Goal: Information Seeking & Learning: Learn about a topic

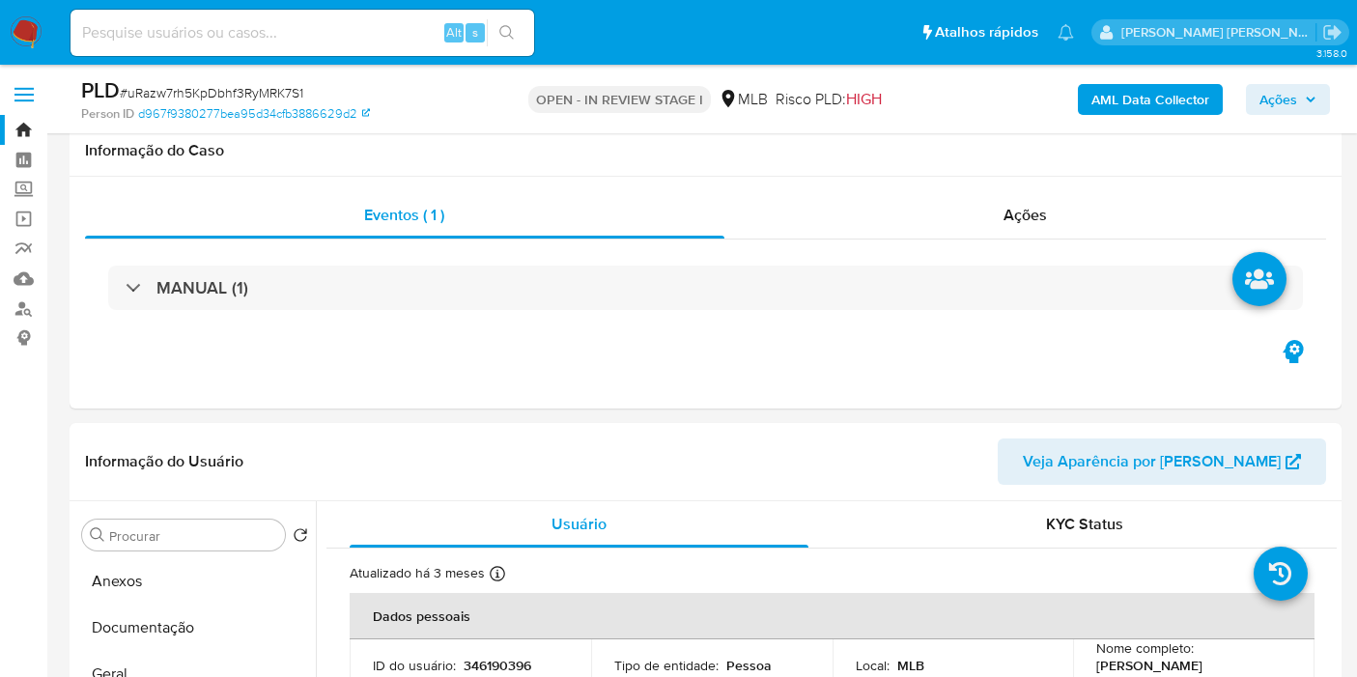
select select "10"
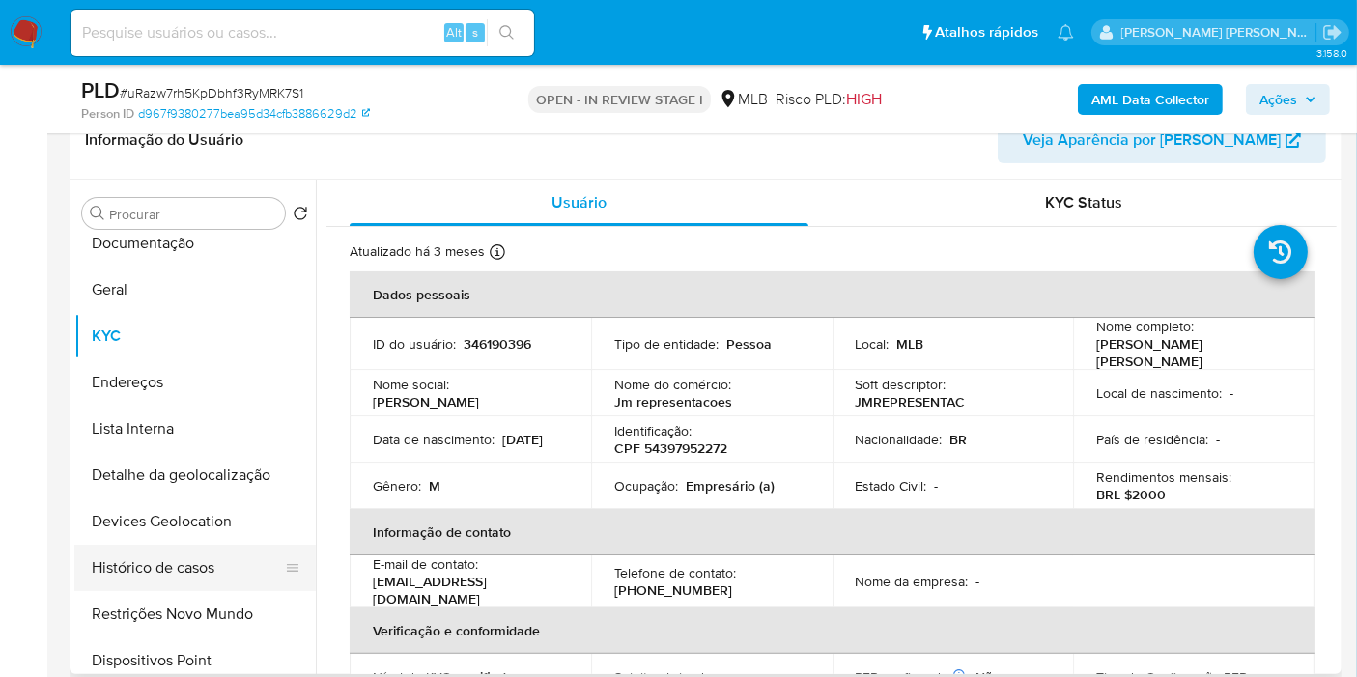
scroll to position [107, 0]
click at [181, 568] on button "Restrições Novo Mundo" at bounding box center [187, 570] width 226 height 46
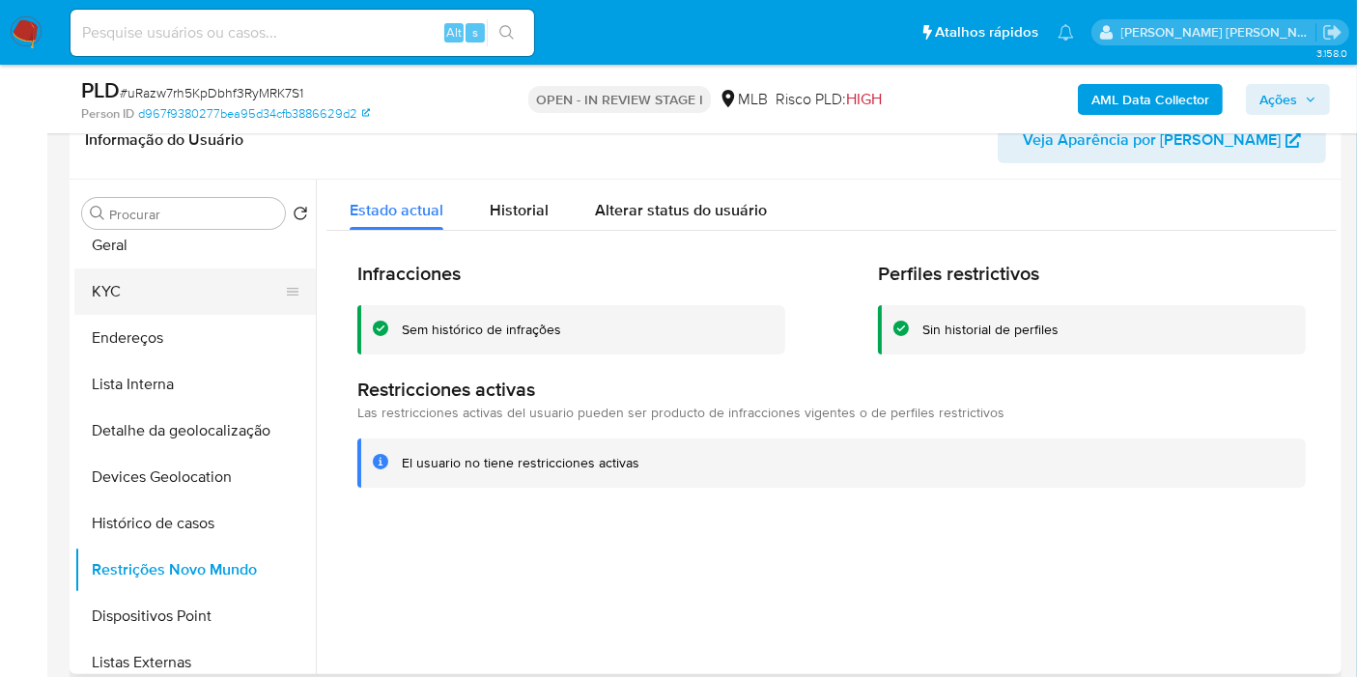
click at [193, 274] on button "KYC" at bounding box center [187, 291] width 226 height 46
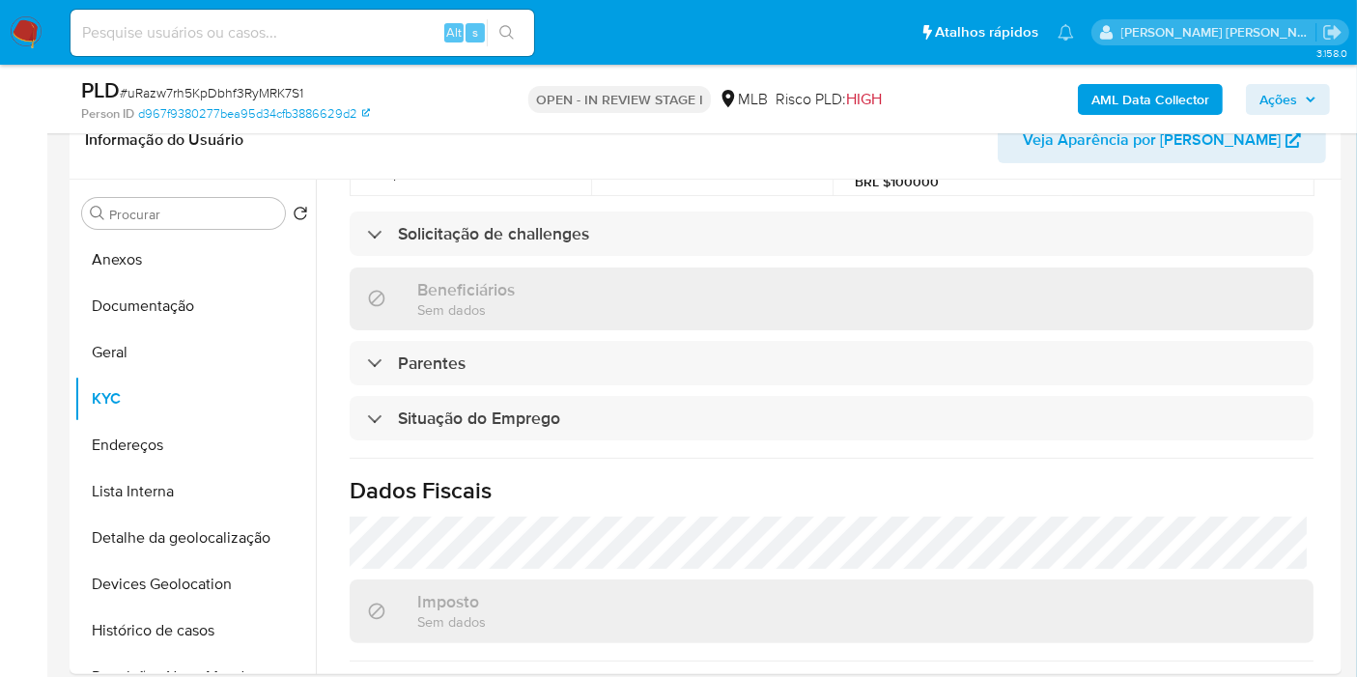
scroll to position [877, 0]
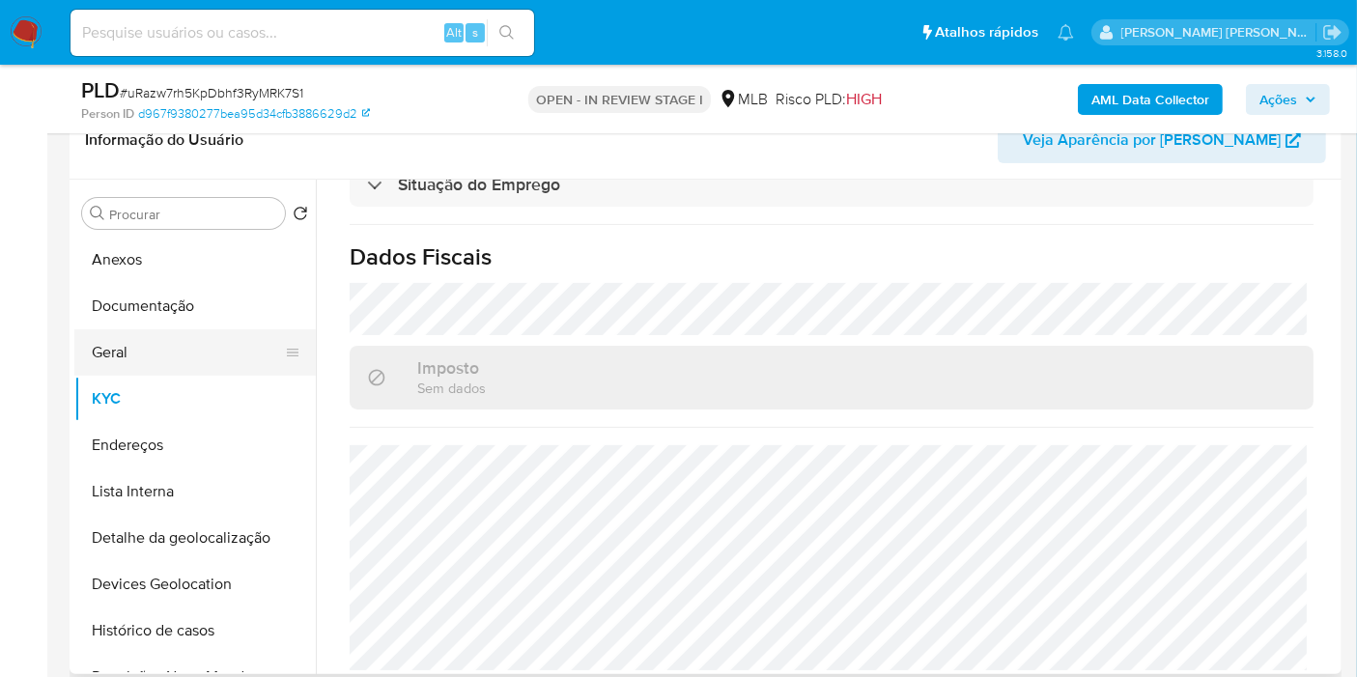
click at [118, 354] on button "Geral" at bounding box center [187, 352] width 226 height 46
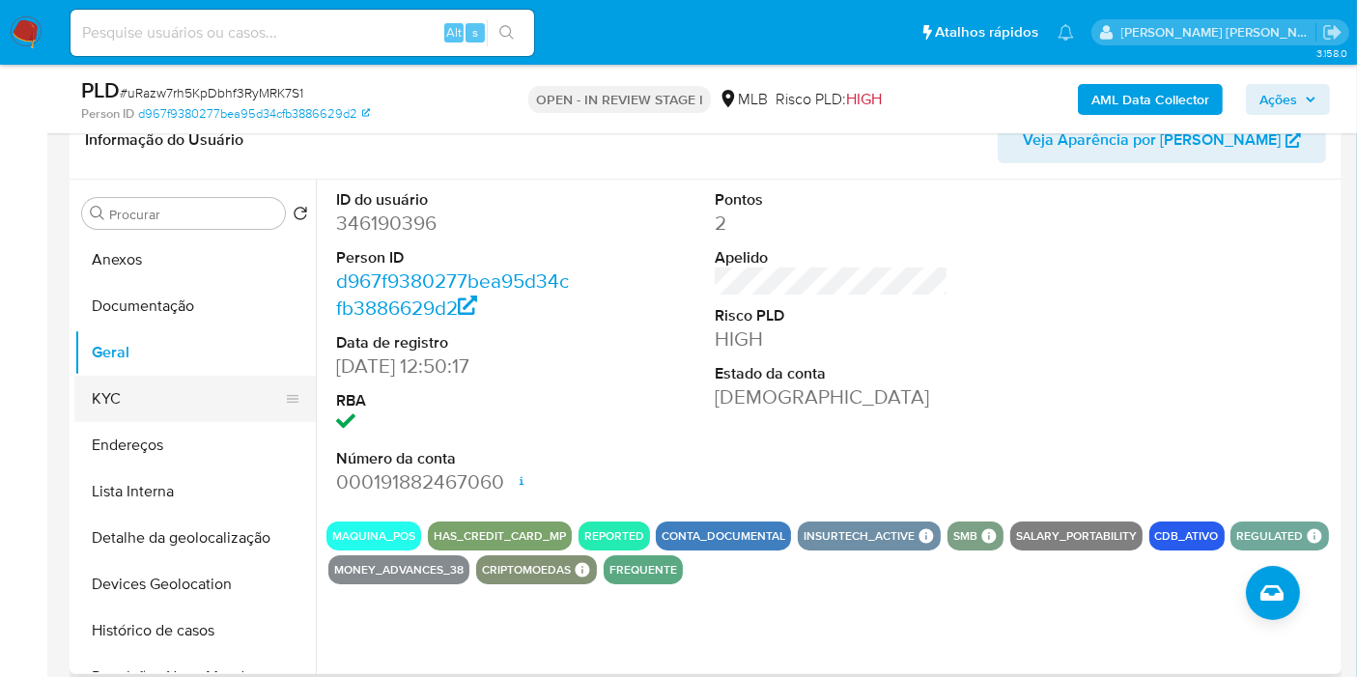
click at [144, 407] on button "KYC" at bounding box center [187, 399] width 226 height 46
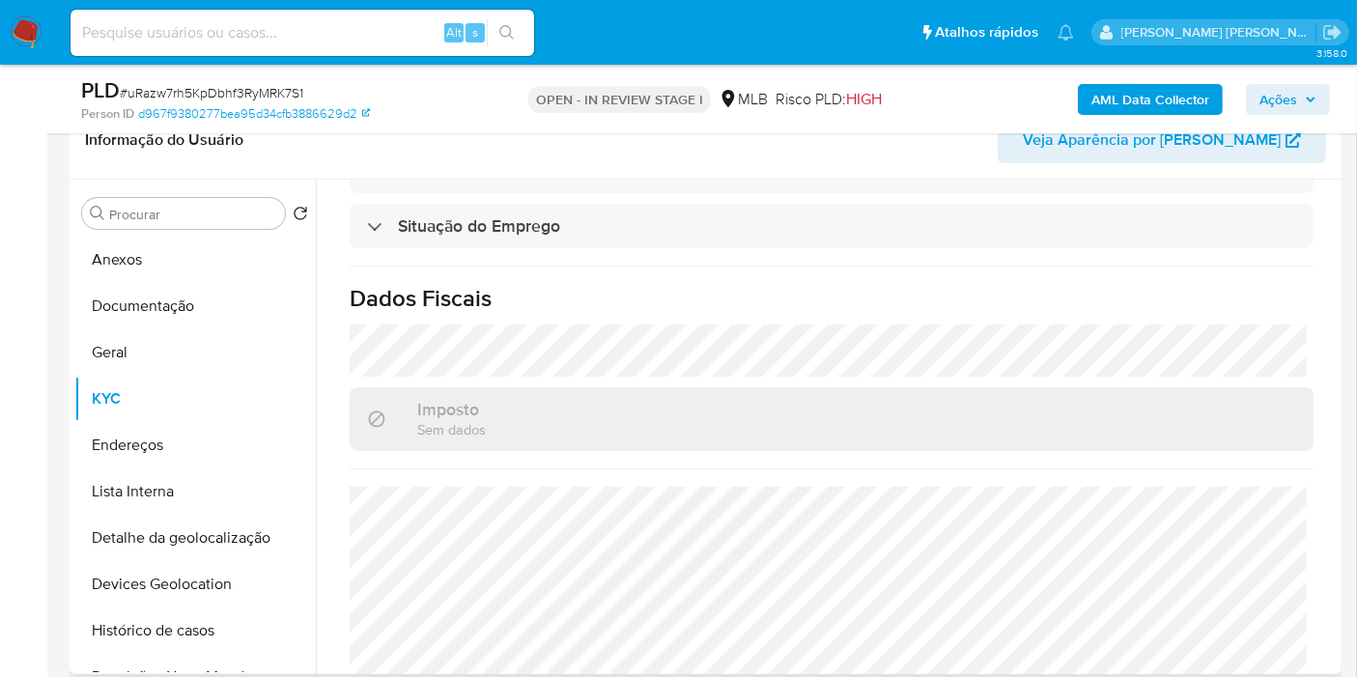
scroll to position [877, 0]
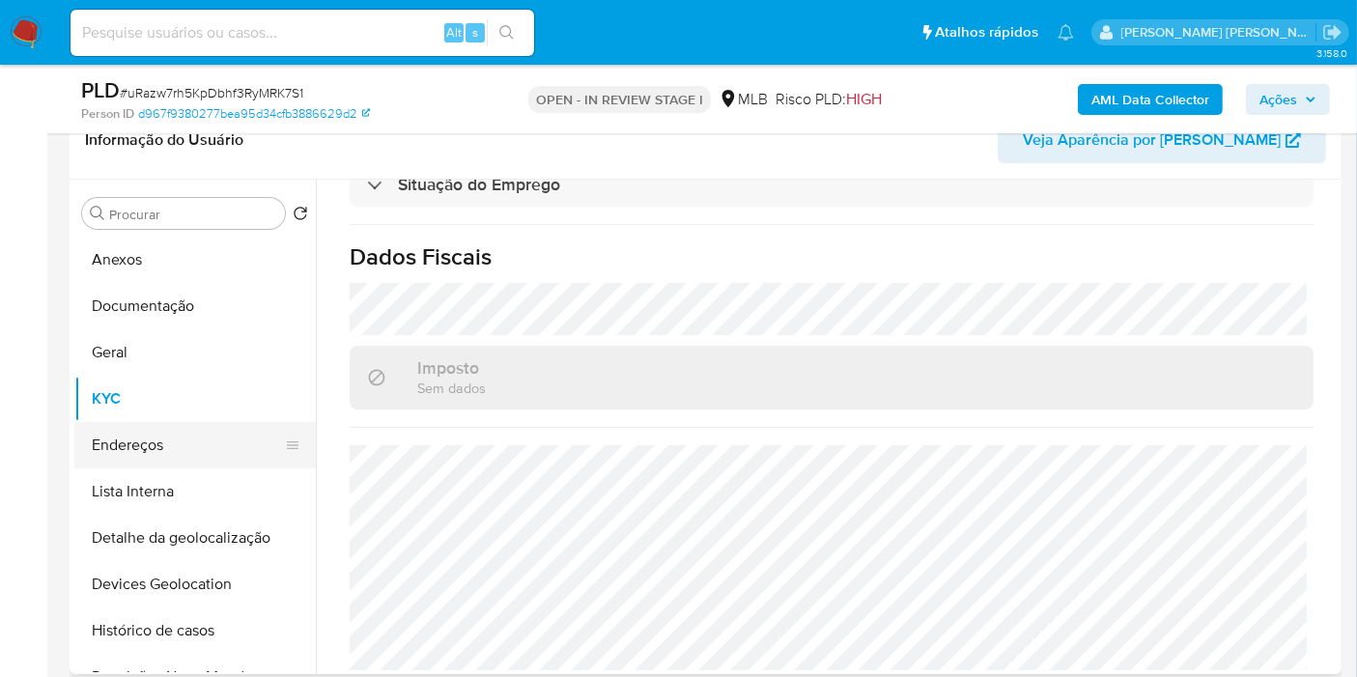
click at [170, 433] on button "Endereços" at bounding box center [187, 445] width 226 height 46
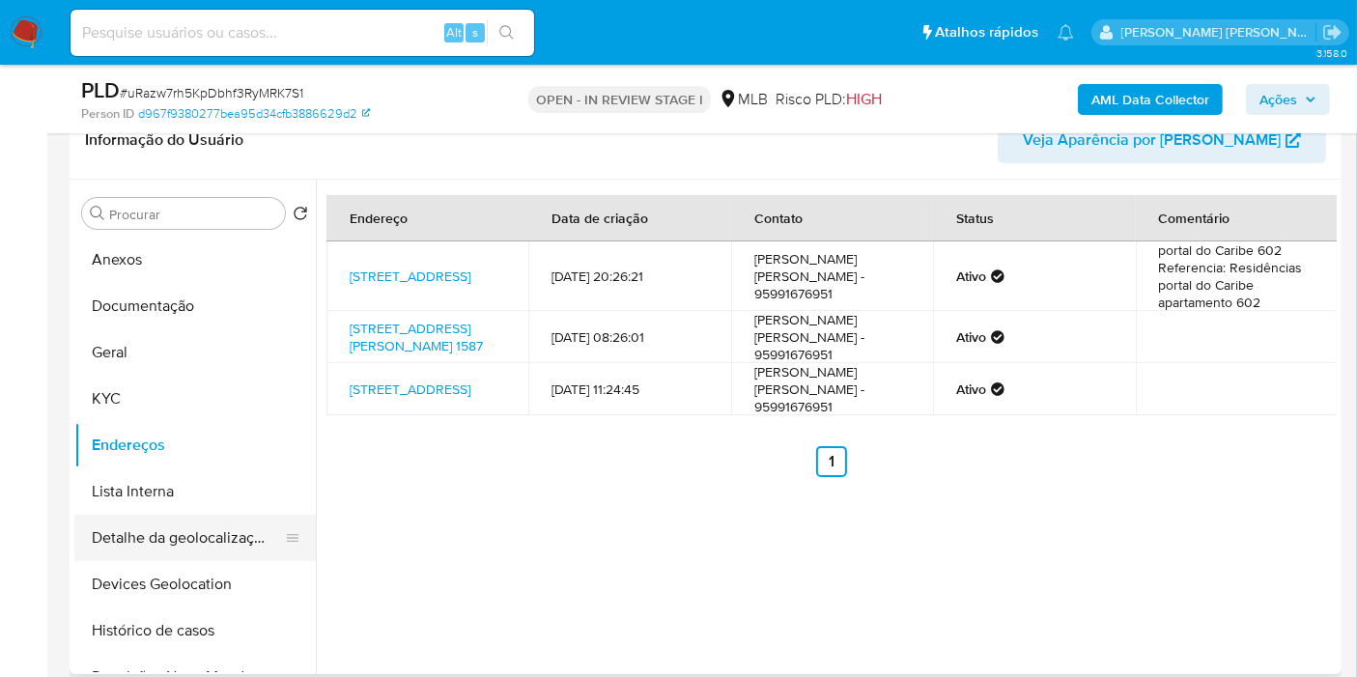
click at [179, 529] on button "Detalhe da geolocalização" at bounding box center [187, 538] width 226 height 46
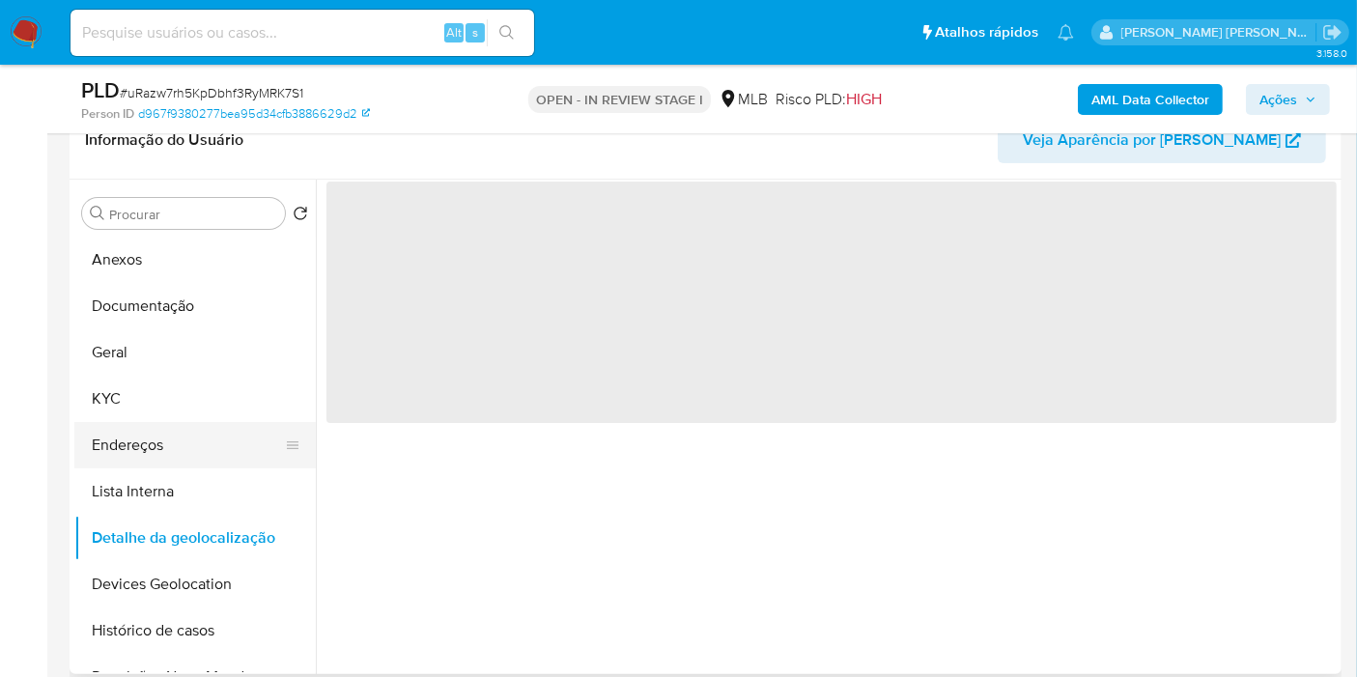
scroll to position [107, 0]
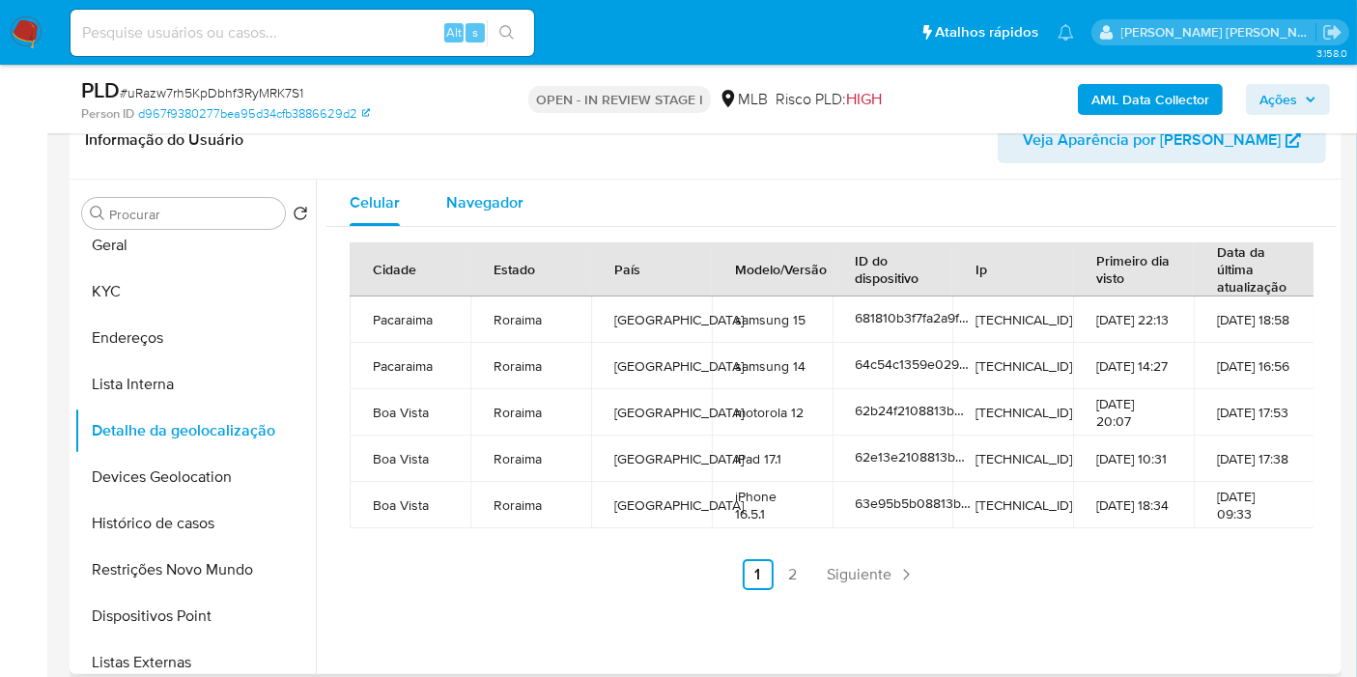
click at [485, 198] on span "Navegador" at bounding box center [484, 202] width 77 height 22
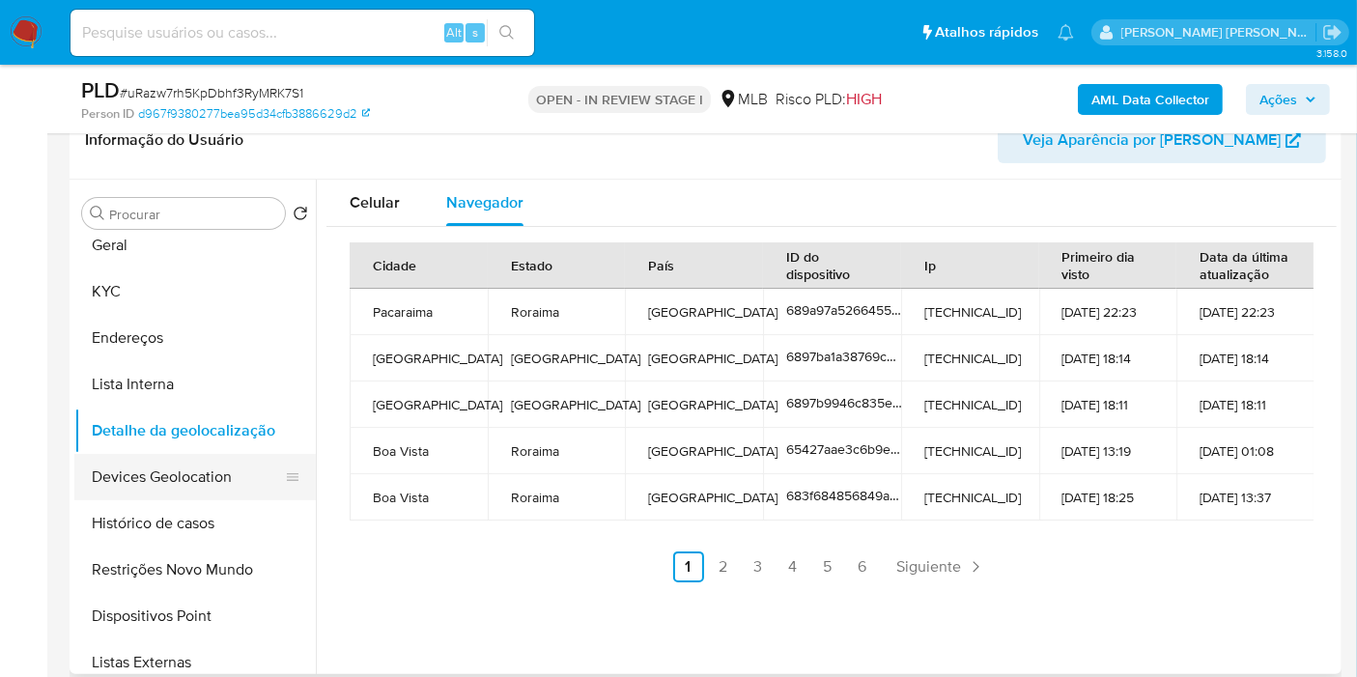
click at [160, 463] on button "Devices Geolocation" at bounding box center [187, 477] width 226 height 46
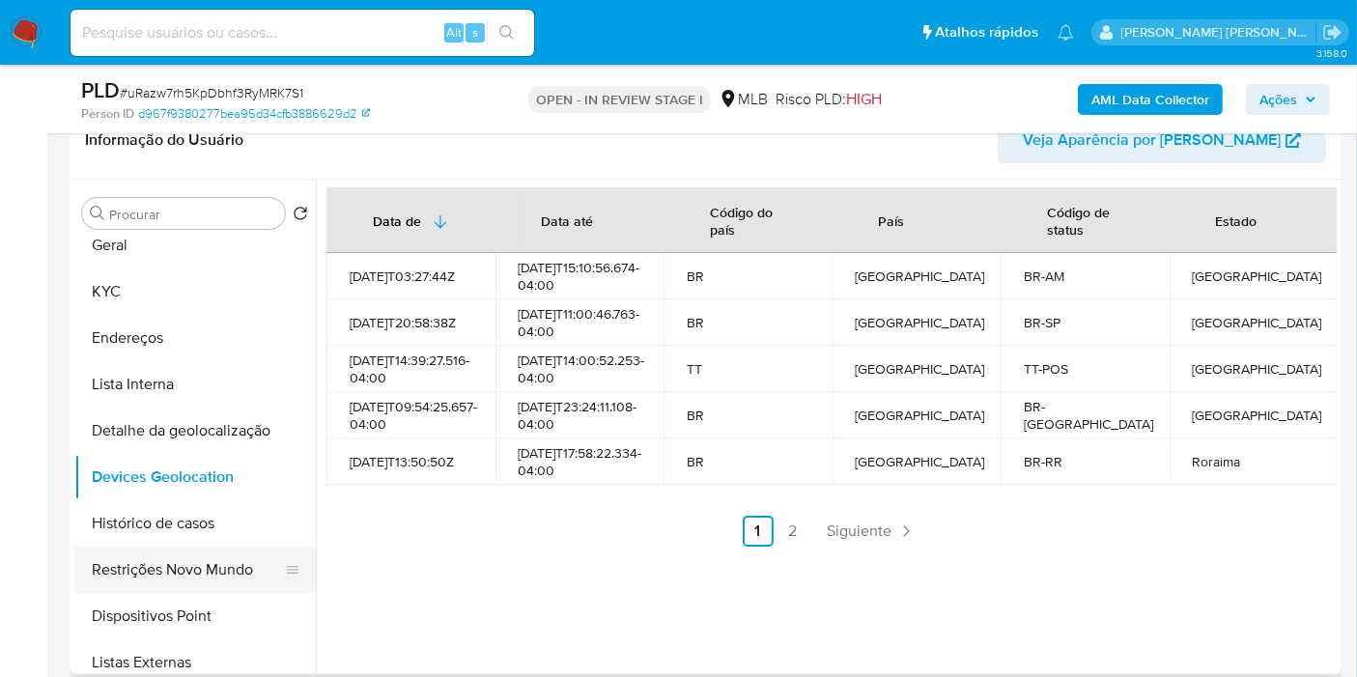
click at [169, 565] on button "Restrições Novo Mundo" at bounding box center [187, 570] width 226 height 46
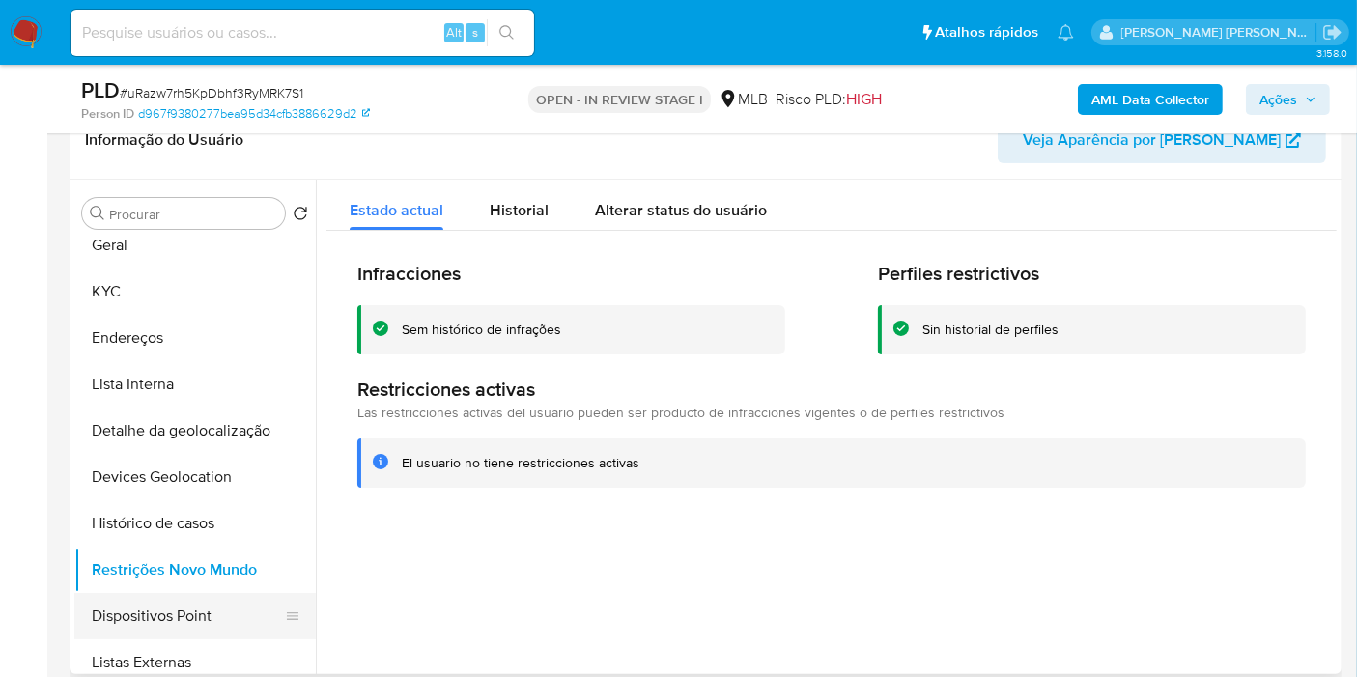
click at [199, 609] on button "Dispositivos Point" at bounding box center [187, 616] width 226 height 46
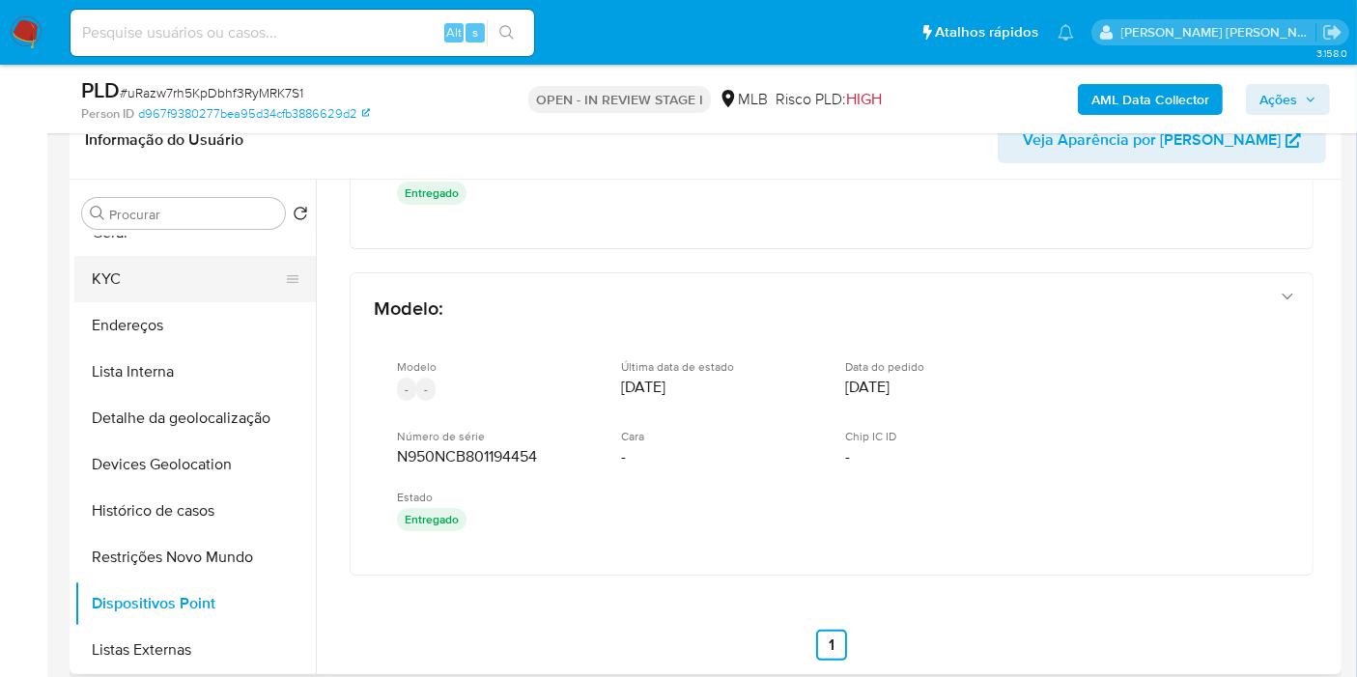
scroll to position [0, 0]
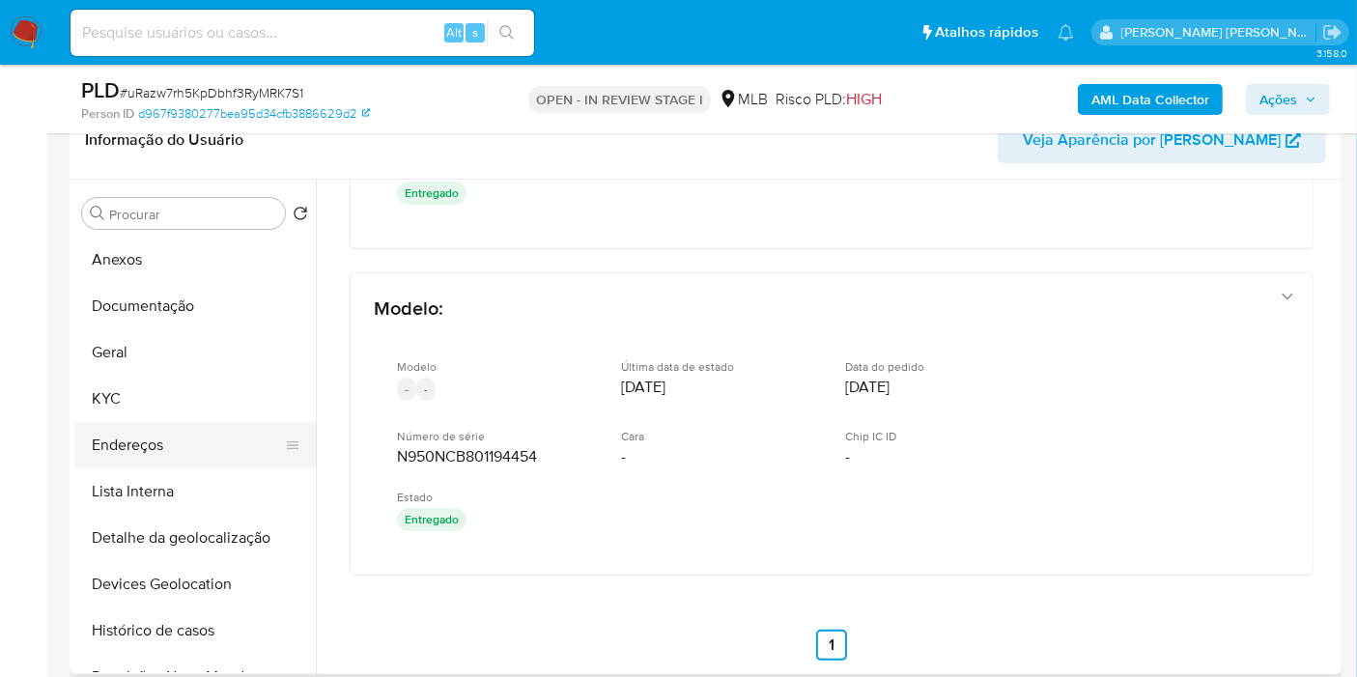
click at [173, 436] on button "Endereços" at bounding box center [187, 445] width 226 height 46
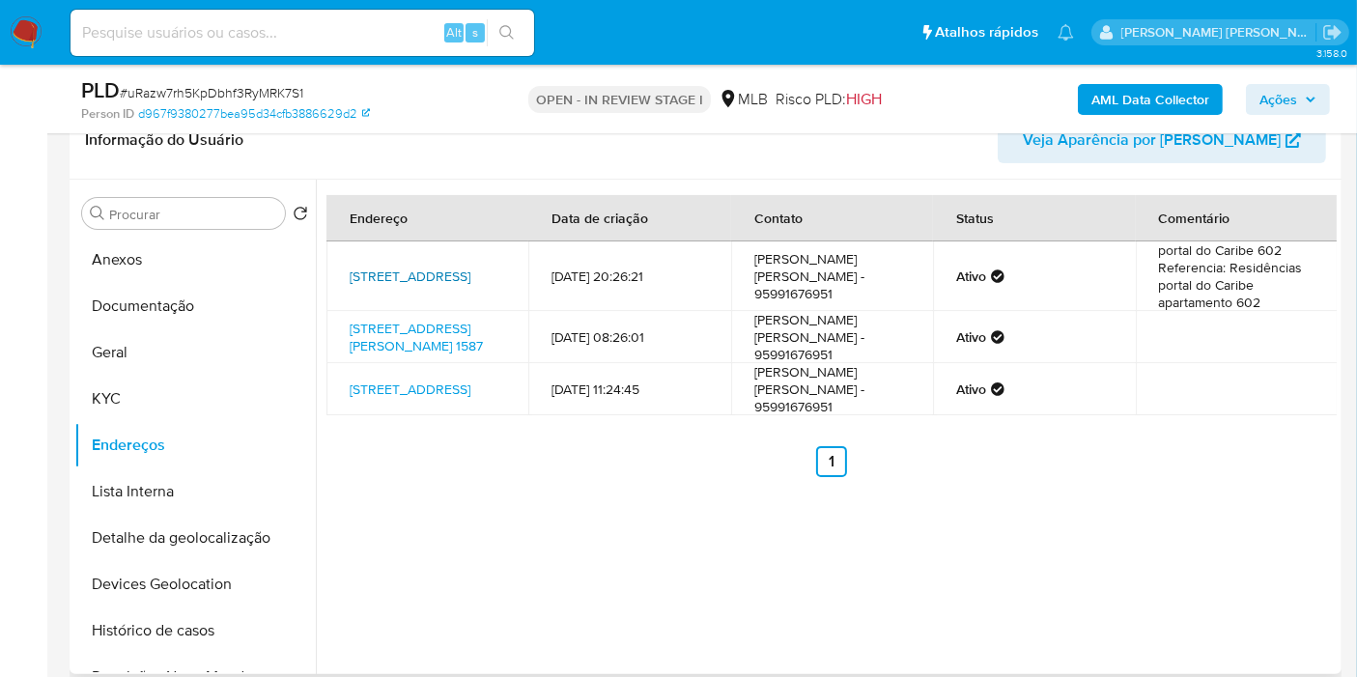
click at [452, 267] on link "[STREET_ADDRESS]" at bounding box center [410, 276] width 121 height 19
click at [182, 406] on button "KYC" at bounding box center [187, 399] width 226 height 46
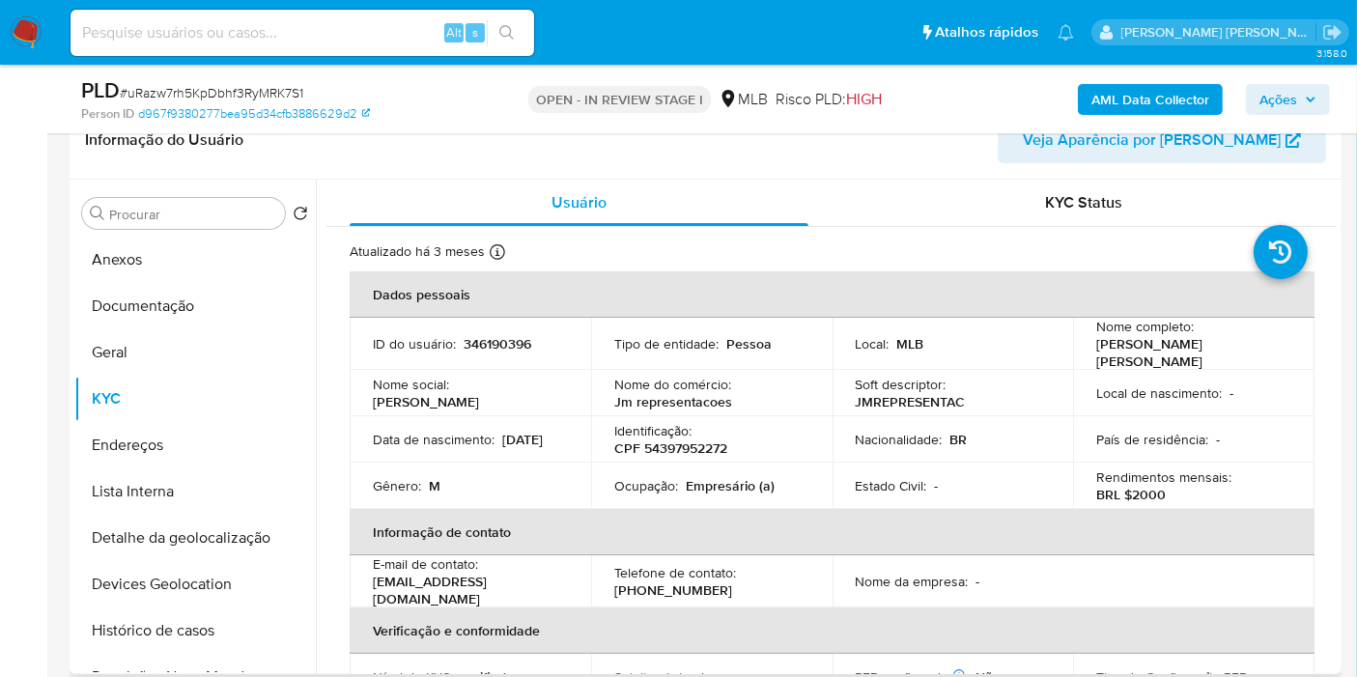
click at [675, 439] on p "CPF 54397952272" at bounding box center [670, 447] width 113 height 17
copy p "54397952272"
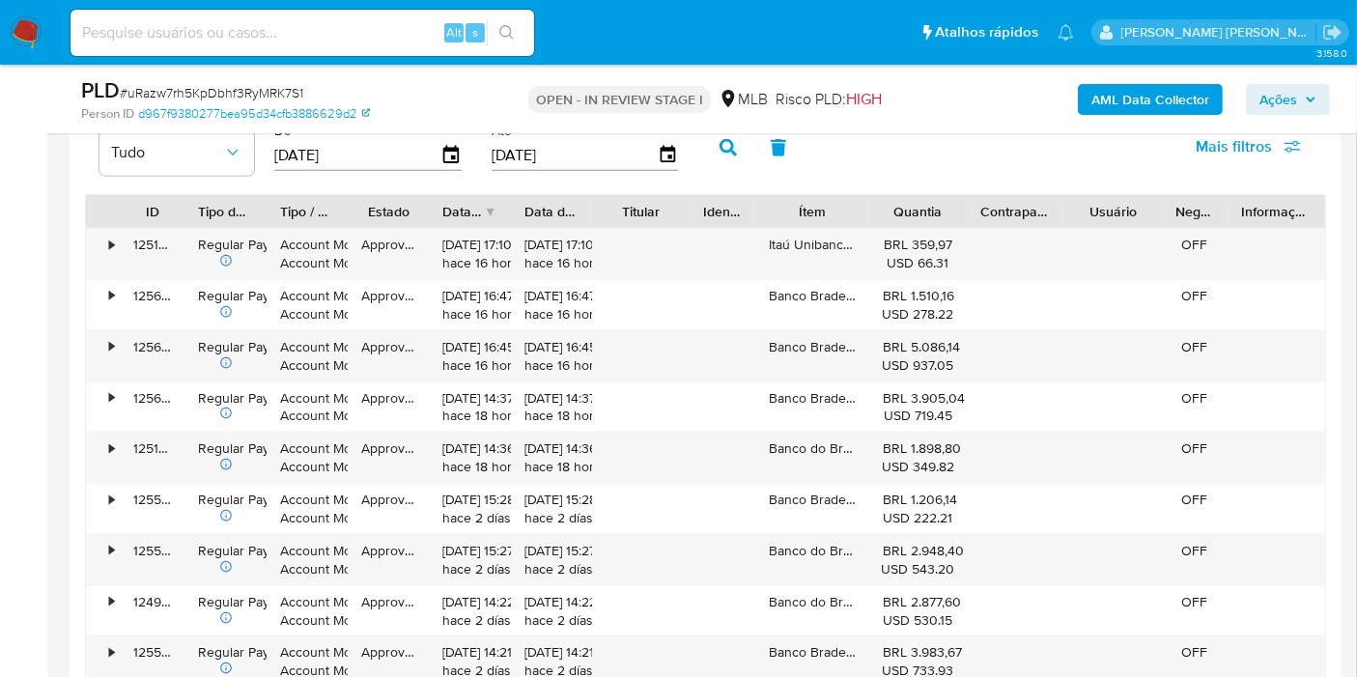
scroll to position [2253, 0]
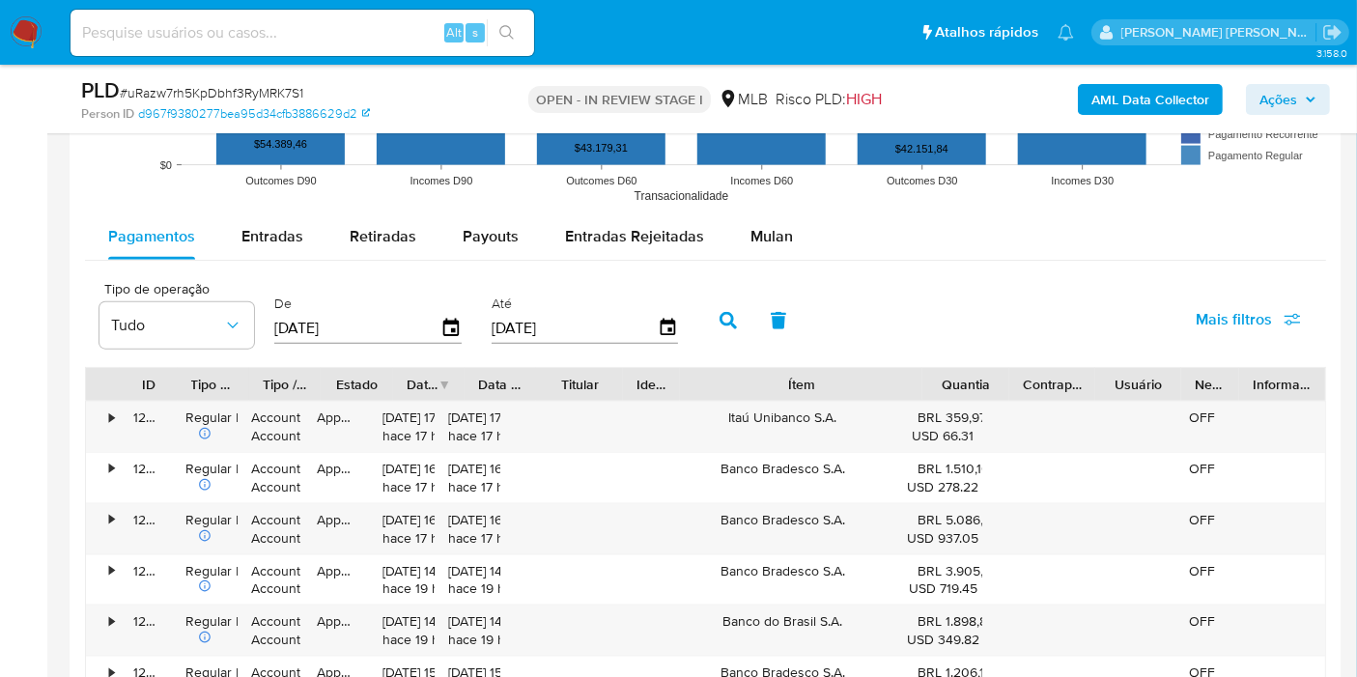
drag, startPoint x: 995, startPoint y: 374, endPoint x: 1027, endPoint y: 372, distance: 31.9
click at [1027, 372] on div "ID Tipo de operação Tipo / Método Estado Data de criação Data de aprovação Titu…" at bounding box center [705, 384] width 1239 height 33
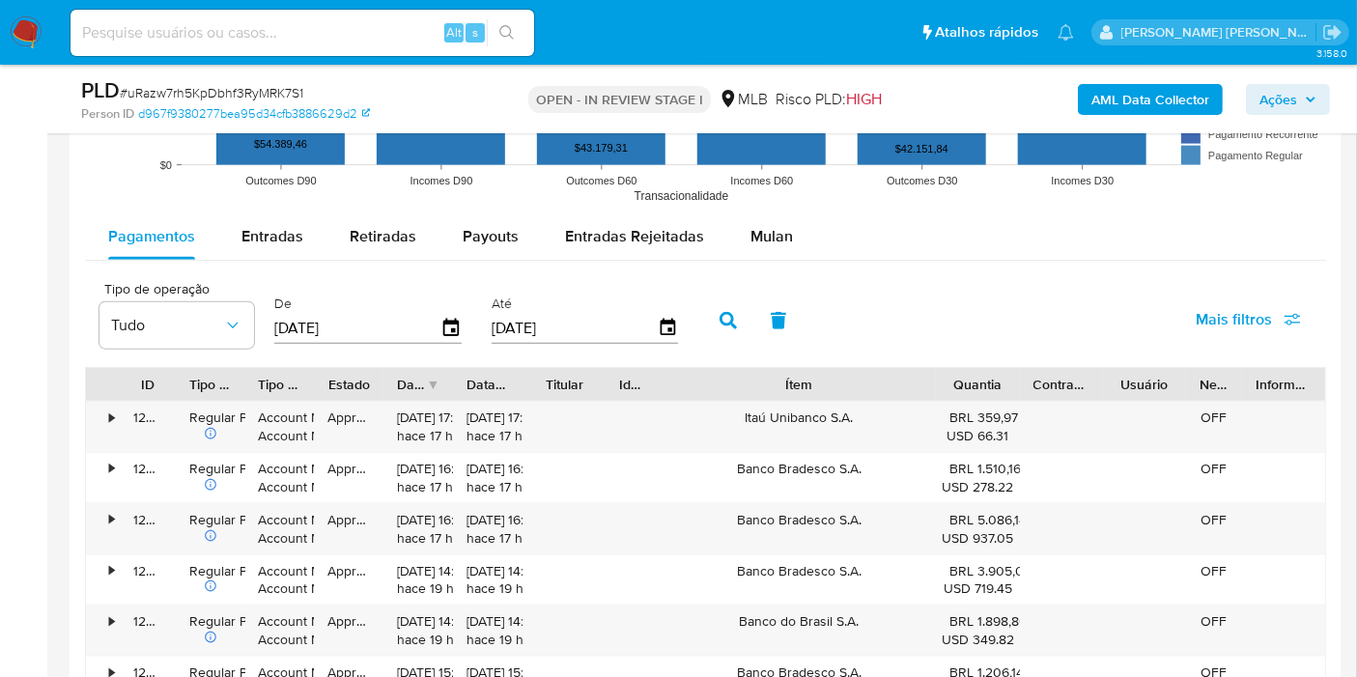
scroll to position [2682, 0]
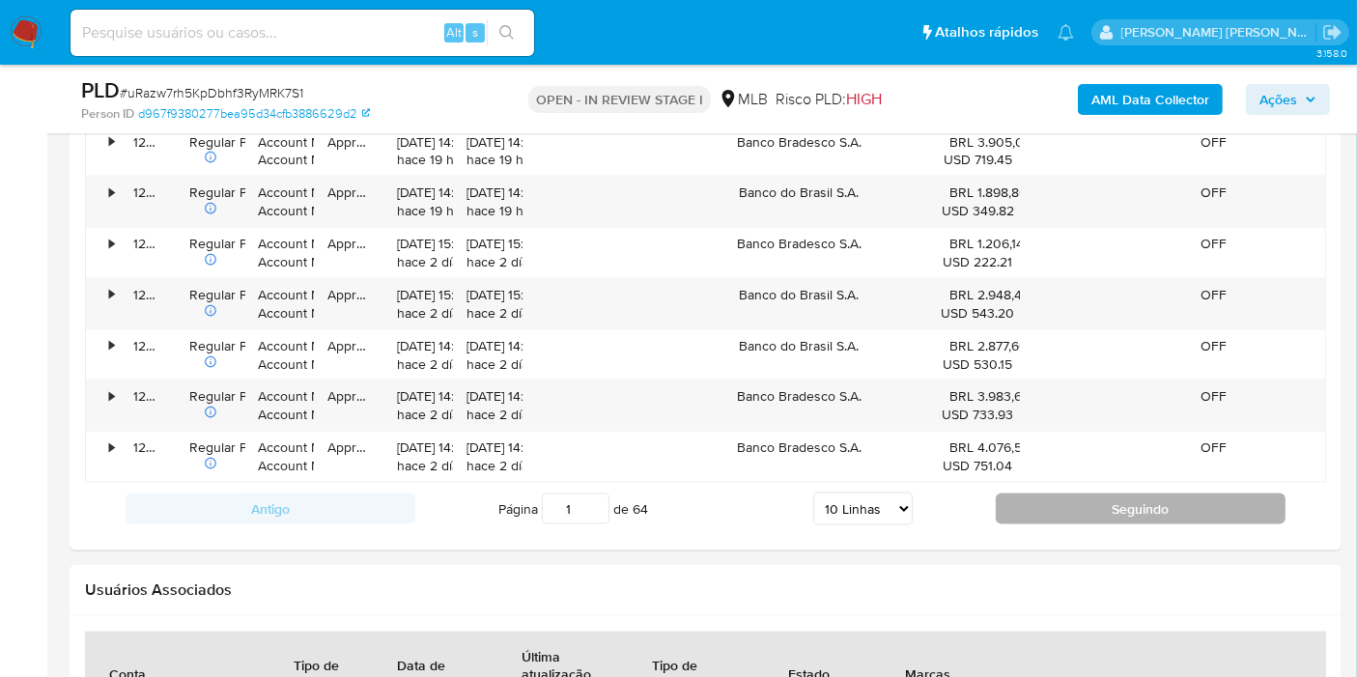
click at [1038, 511] on button "Seguindo" at bounding box center [1141, 508] width 290 height 31
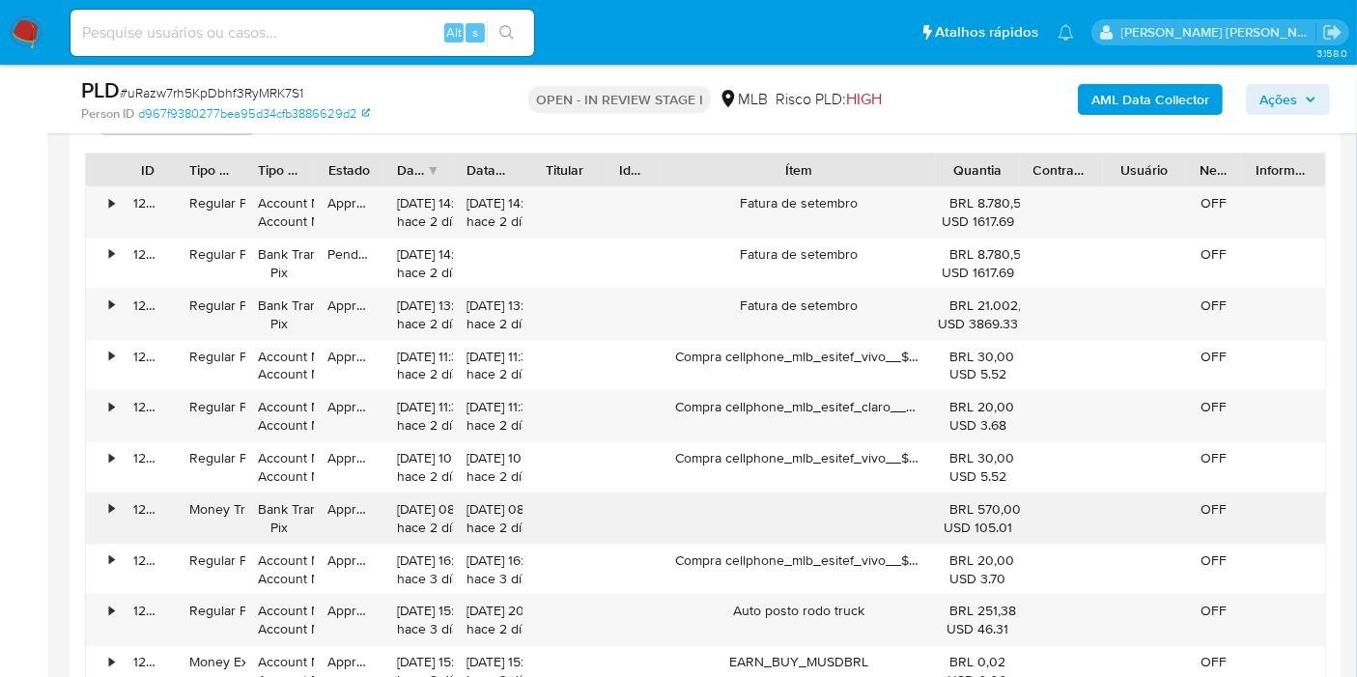
scroll to position [2575, 0]
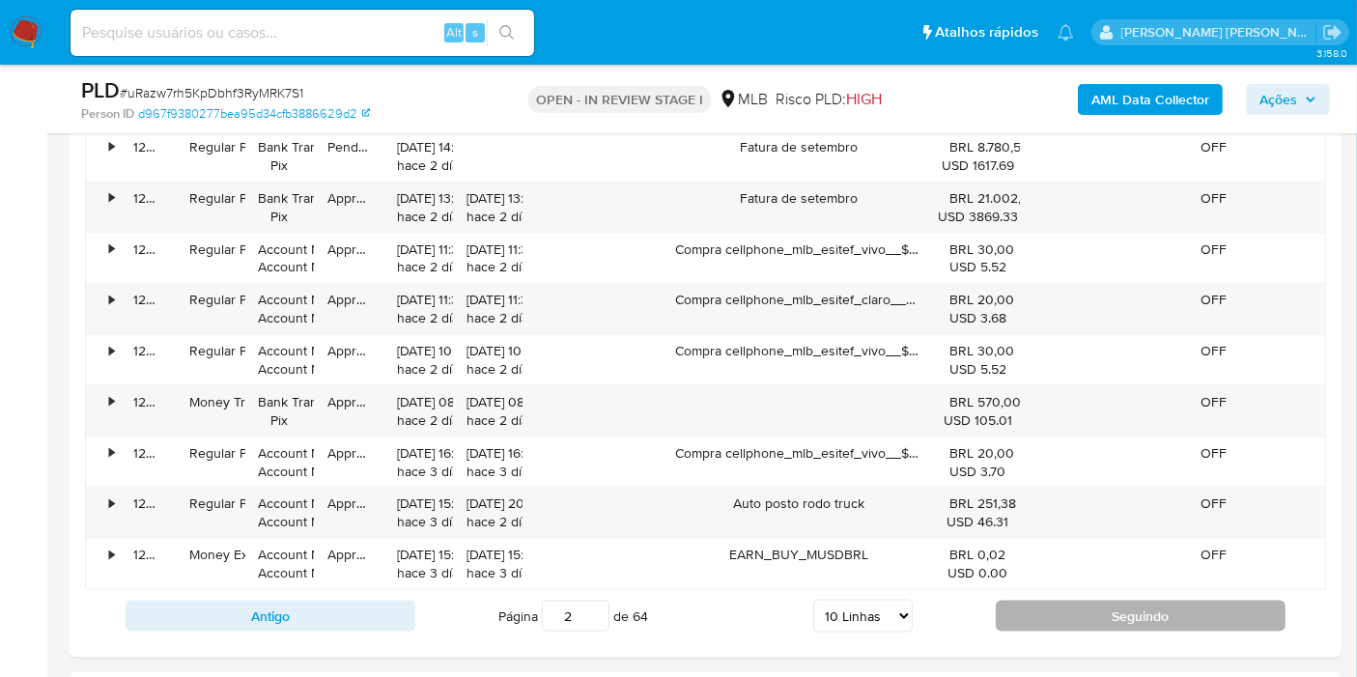
click at [1102, 619] on button "Seguindo" at bounding box center [1141, 616] width 290 height 31
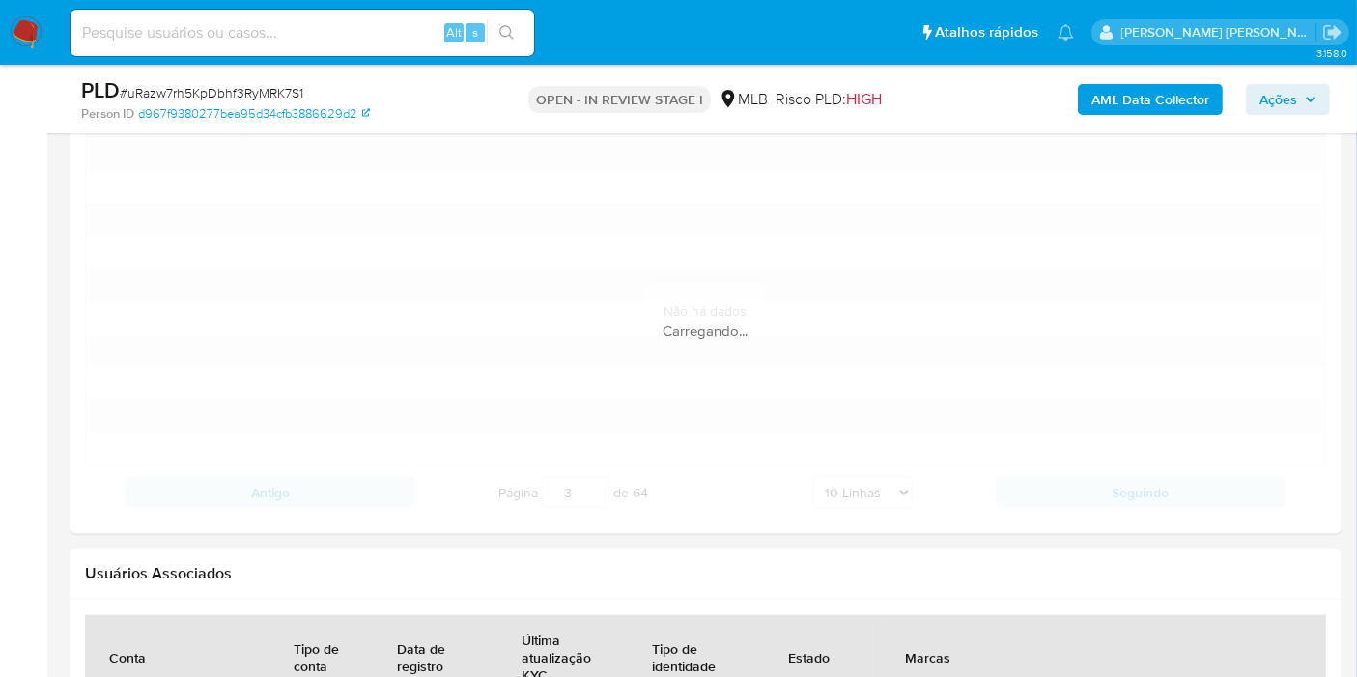
scroll to position [2467, 0]
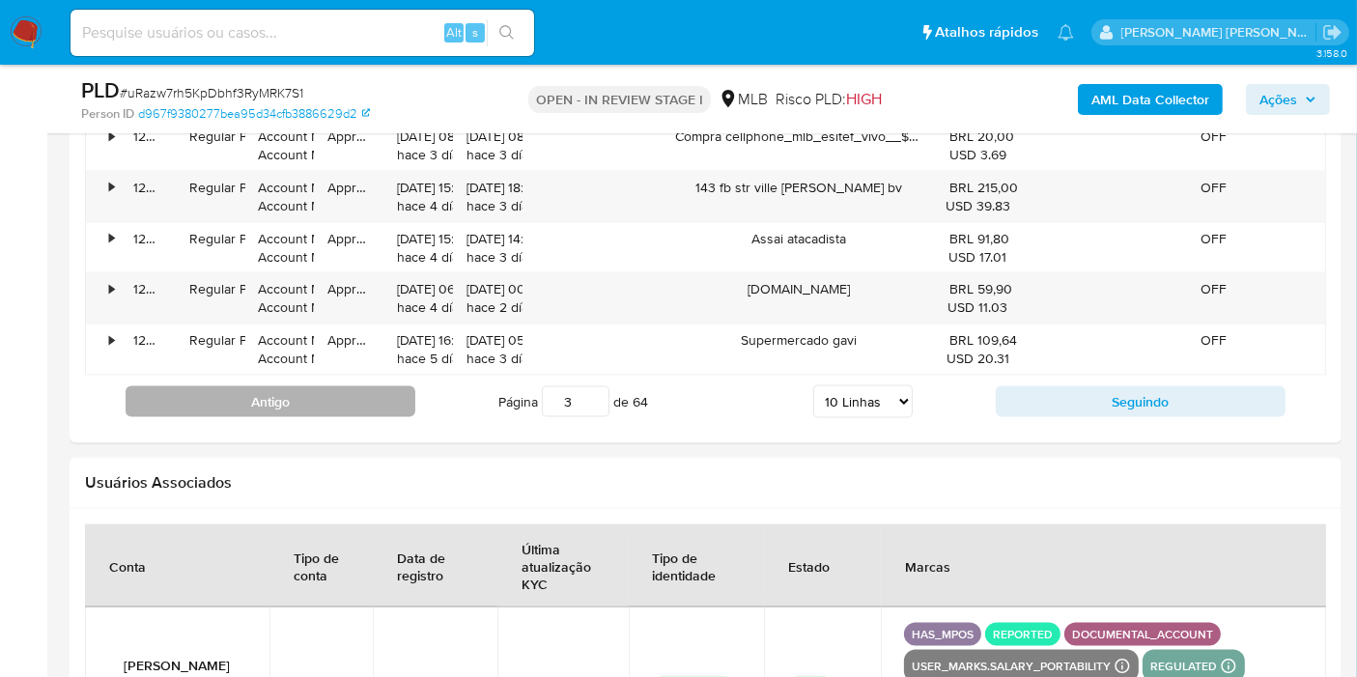
click at [284, 388] on button "Antigo" at bounding box center [271, 401] width 290 height 31
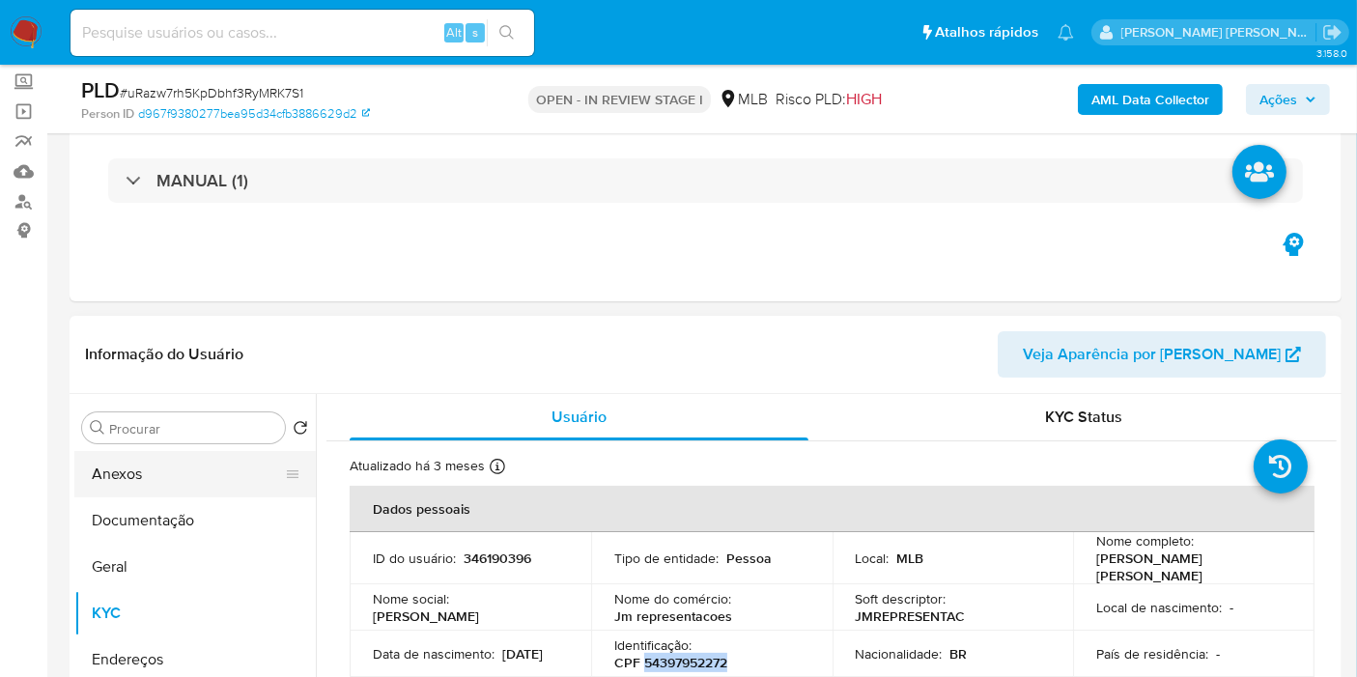
click at [183, 490] on button "Anexos" at bounding box center [187, 474] width 226 height 46
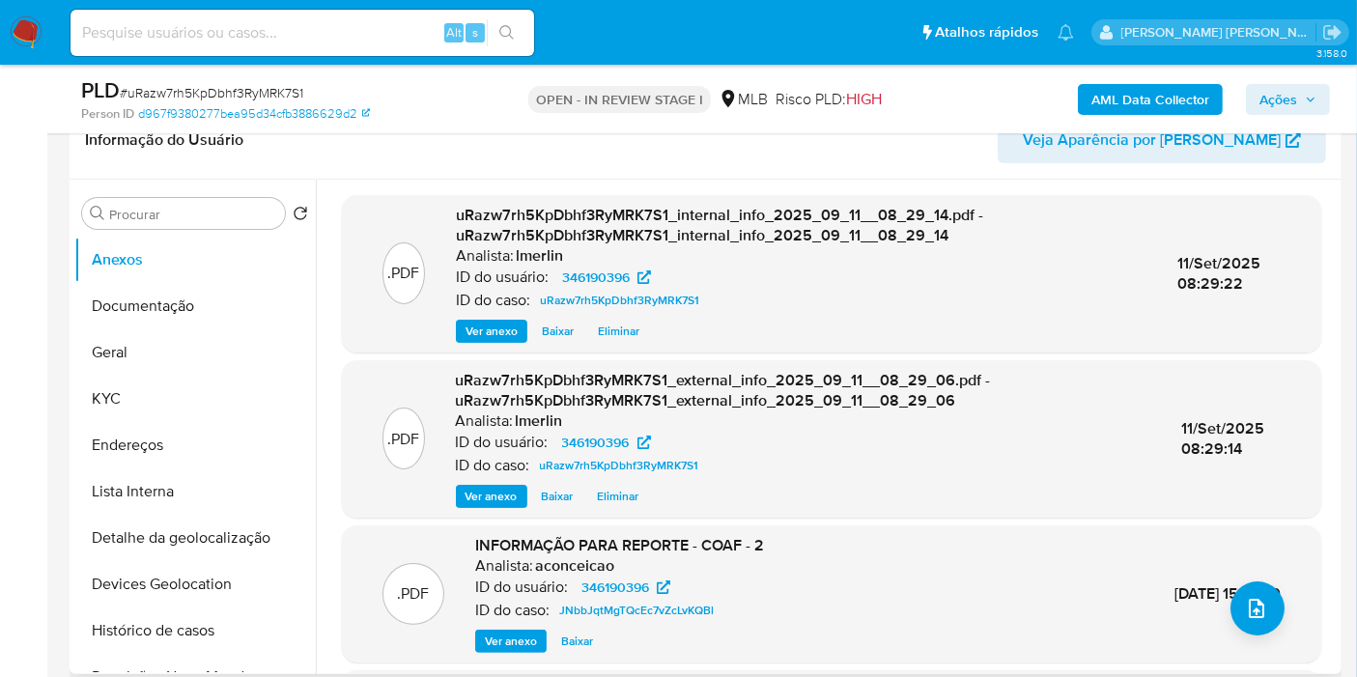
scroll to position [204, 0]
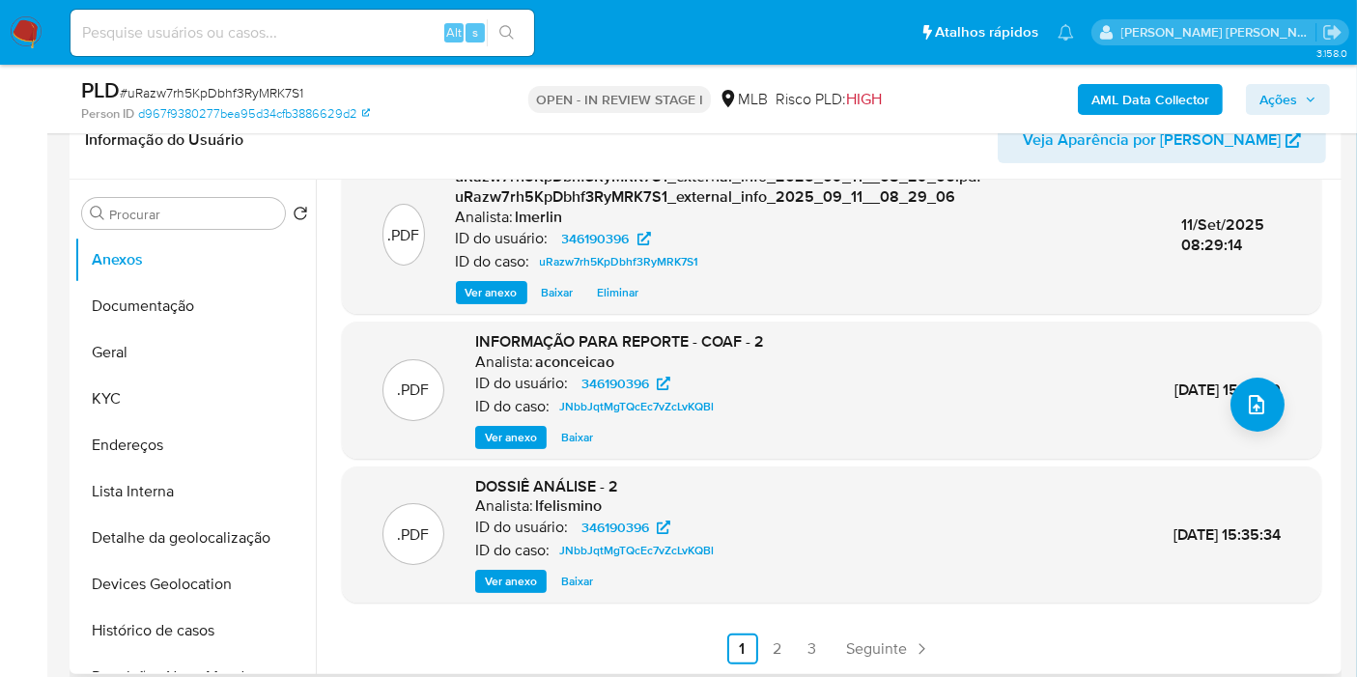
click at [510, 439] on span "Ver anexo" at bounding box center [511, 437] width 52 height 19
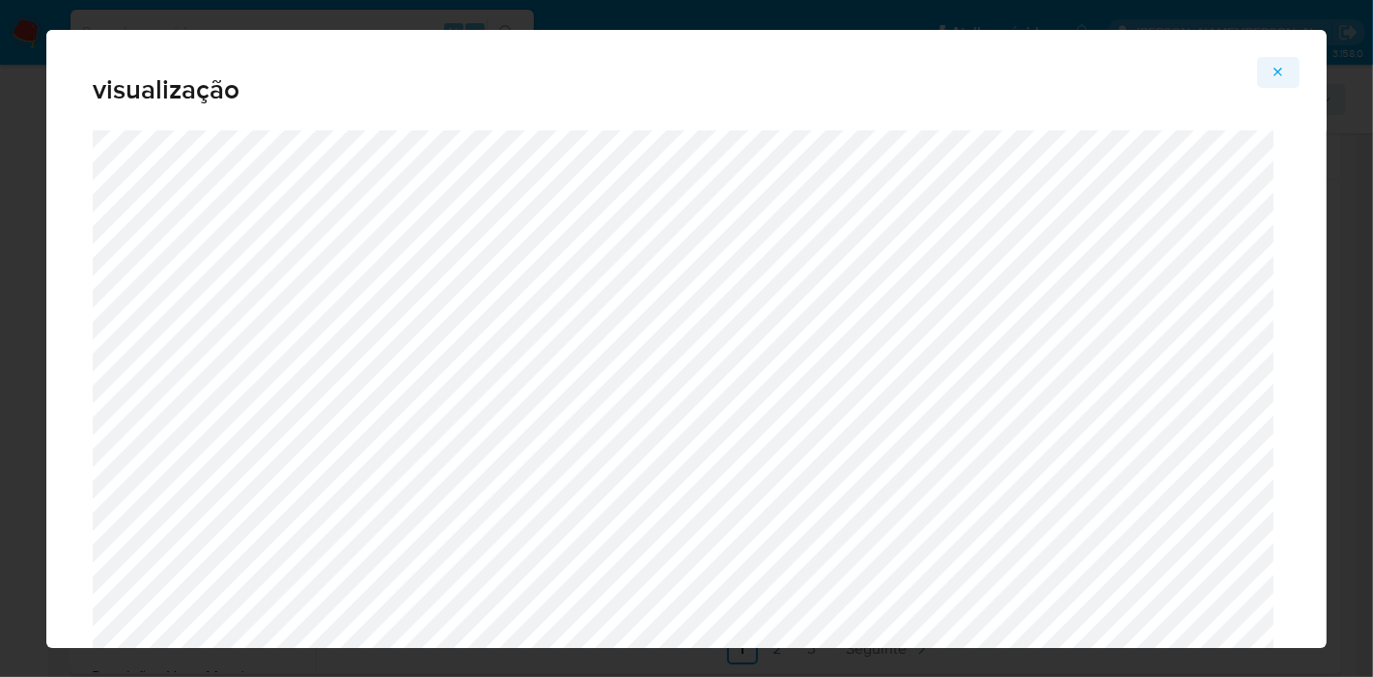
click at [1281, 70] on icon "Attachment preview" at bounding box center [1279, 72] width 9 height 9
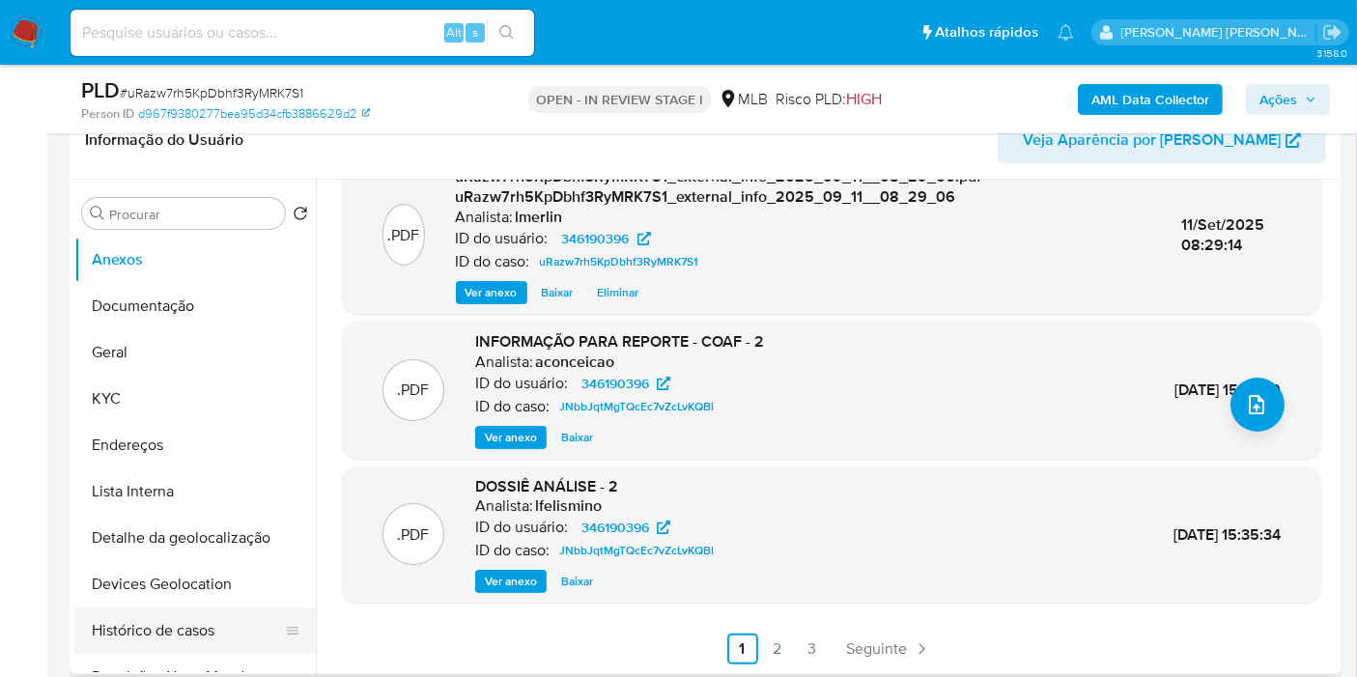
click at [183, 626] on button "Histórico de casos" at bounding box center [187, 630] width 226 height 46
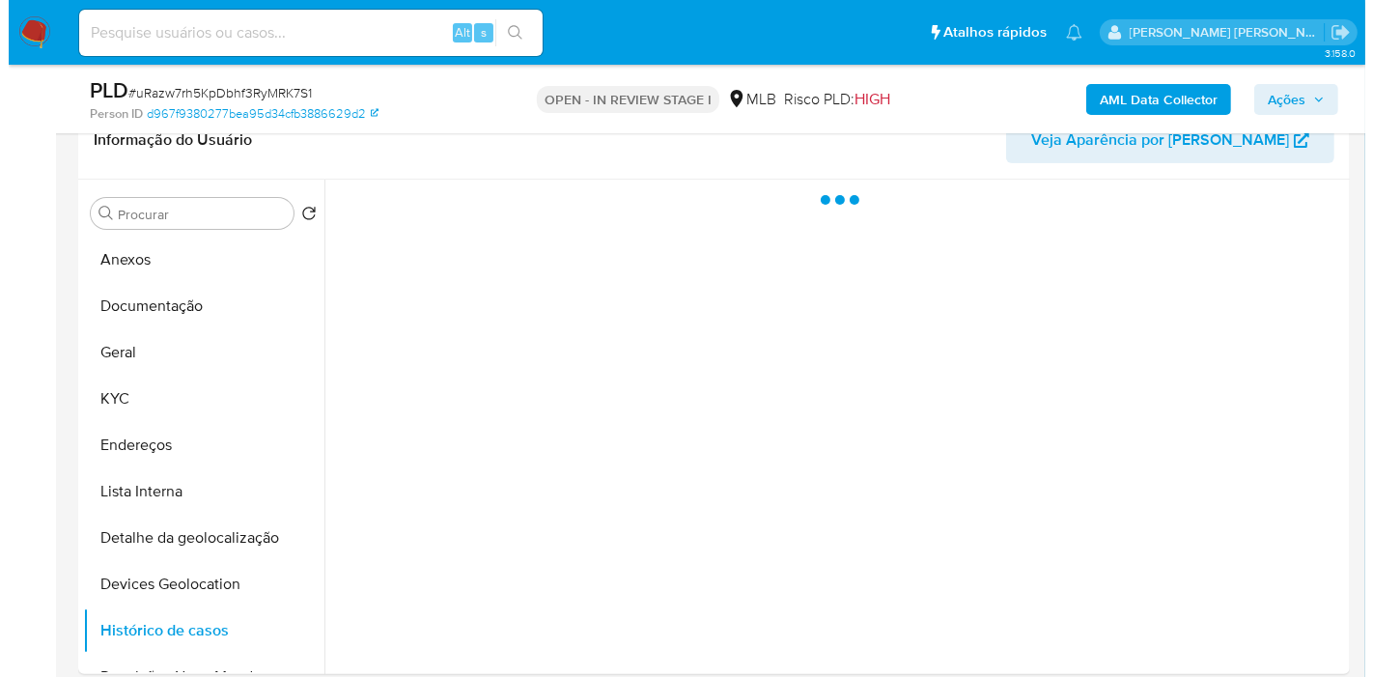
scroll to position [0, 0]
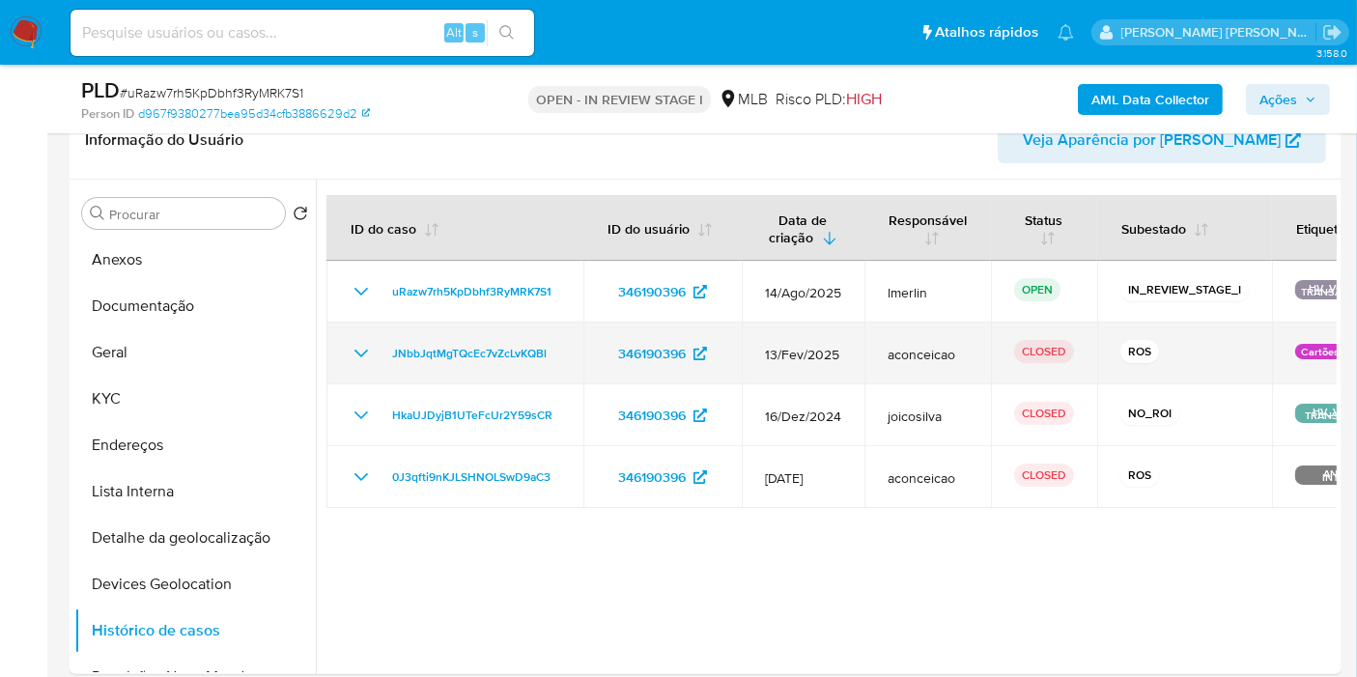
click at [354, 350] on icon "Mostrar/Ocultar" at bounding box center [361, 353] width 23 height 23
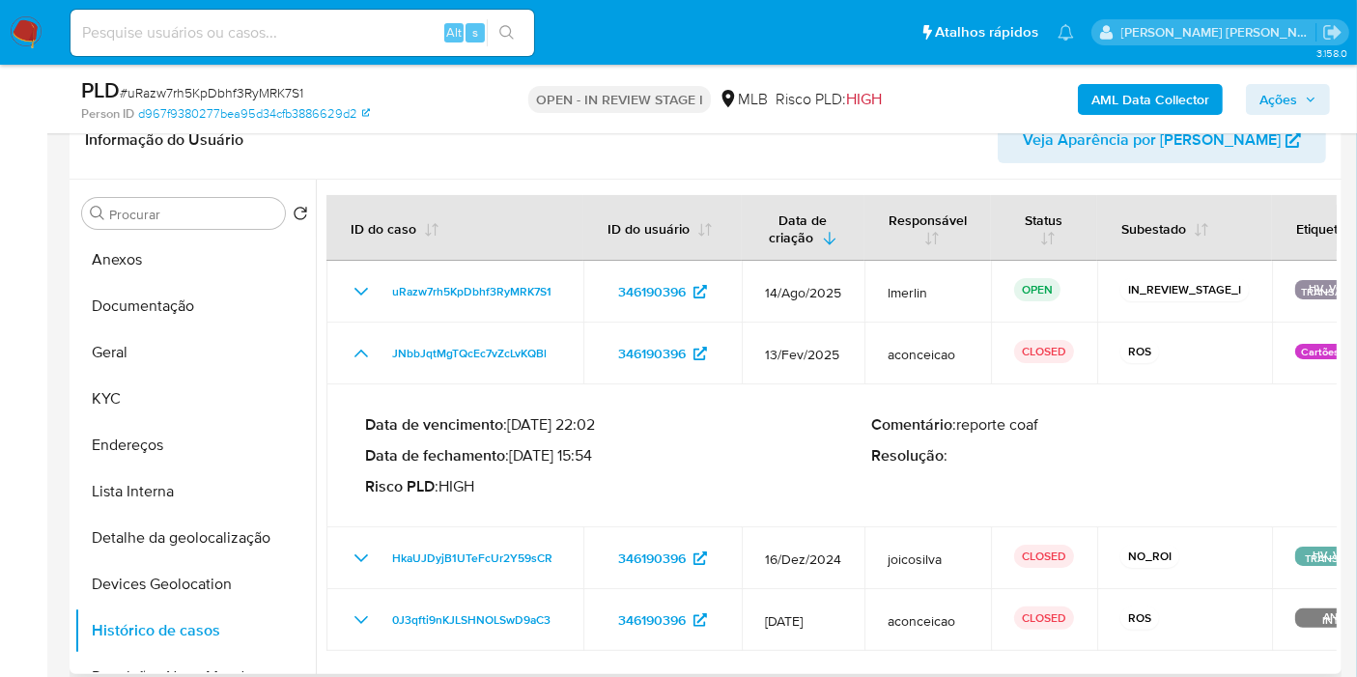
drag, startPoint x: 599, startPoint y: 449, endPoint x: 519, endPoint y: 451, distance: 80.2
click at [519, 451] on p "Data de fechamento : [DATE] 15:54" at bounding box center [618, 455] width 507 height 19
click at [182, 261] on button "Anexos" at bounding box center [187, 260] width 226 height 46
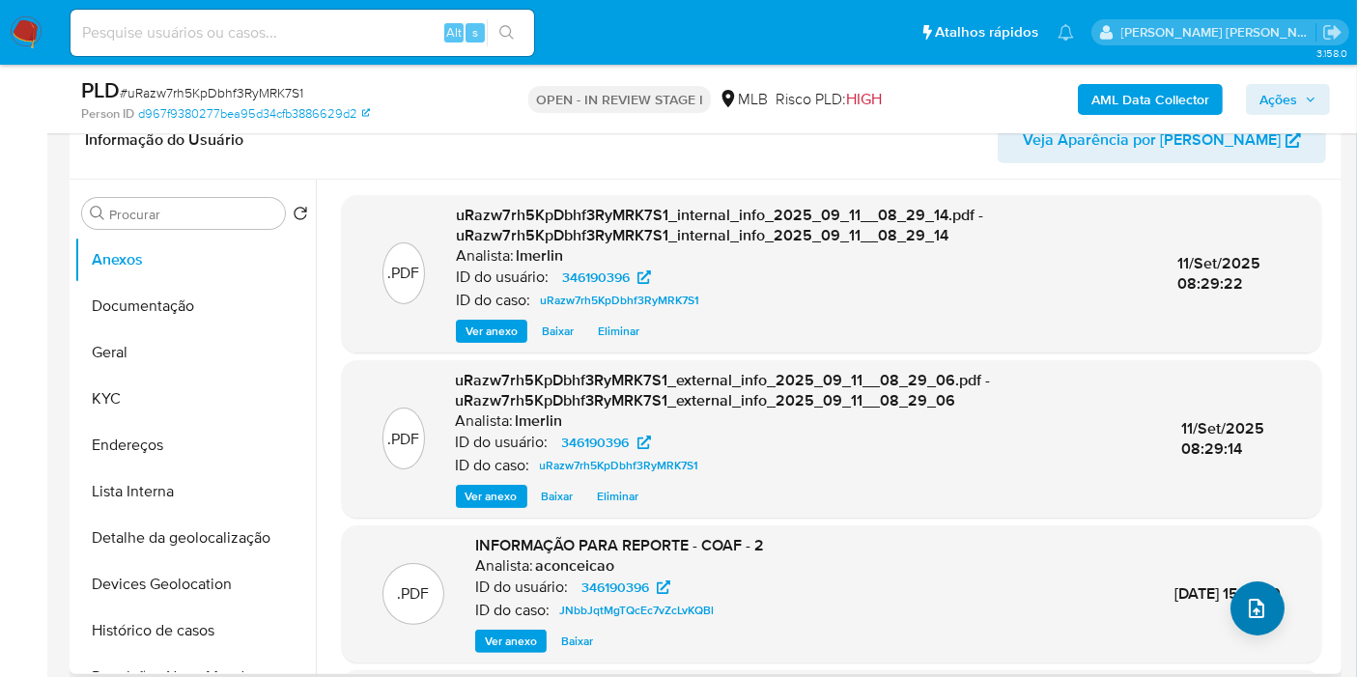
click at [1244, 588] on button "upload-file" at bounding box center [1257, 608] width 54 height 54
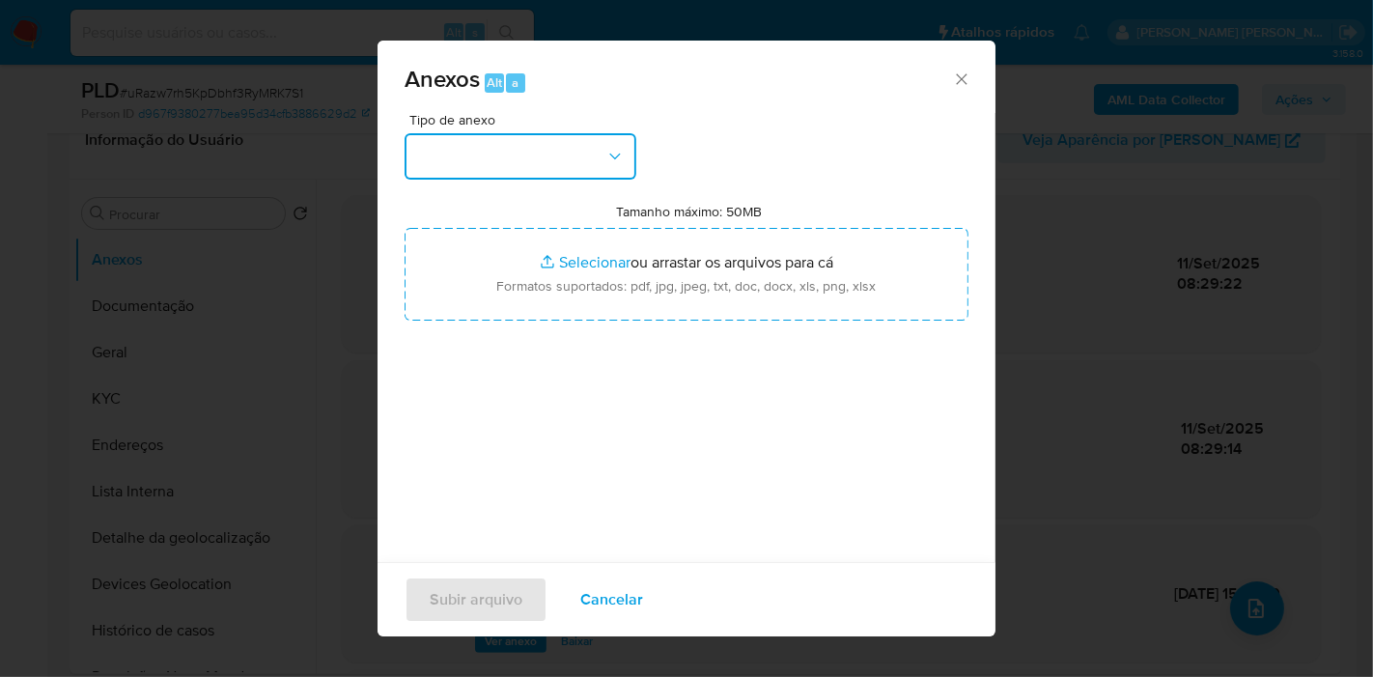
click at [512, 152] on button "button" at bounding box center [521, 156] width 232 height 46
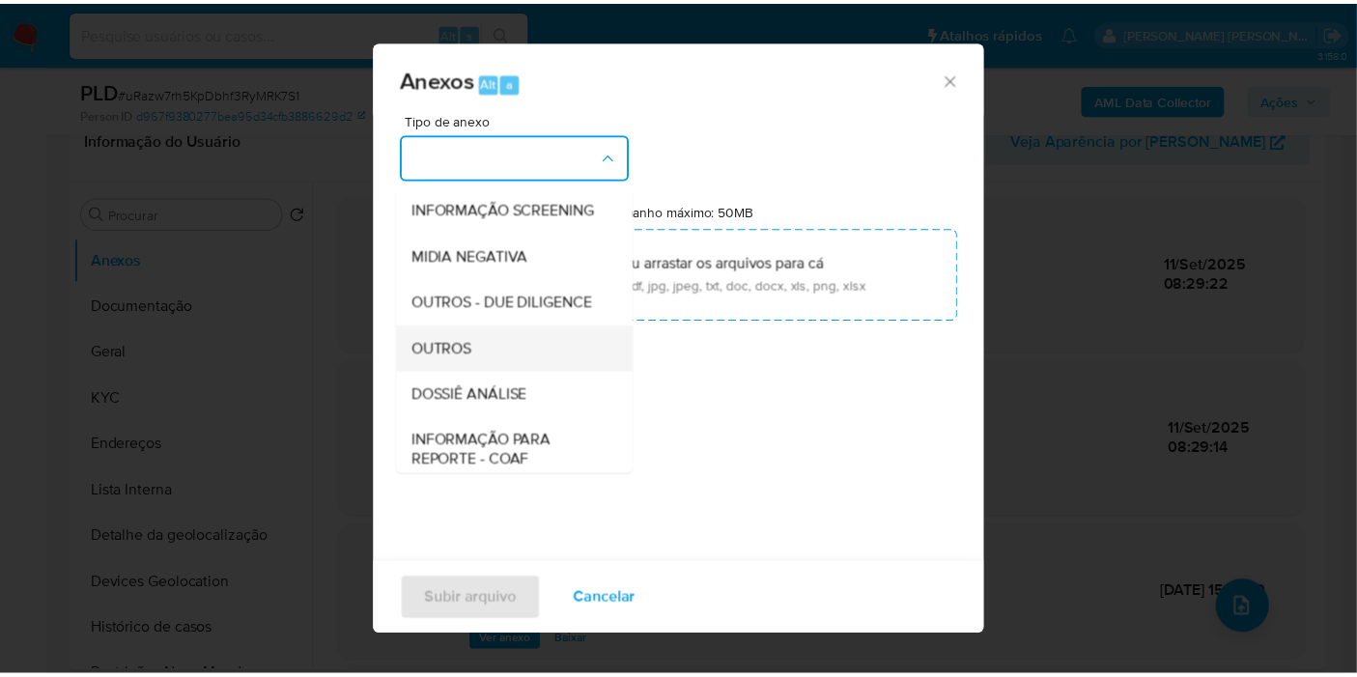
scroll to position [214, 0]
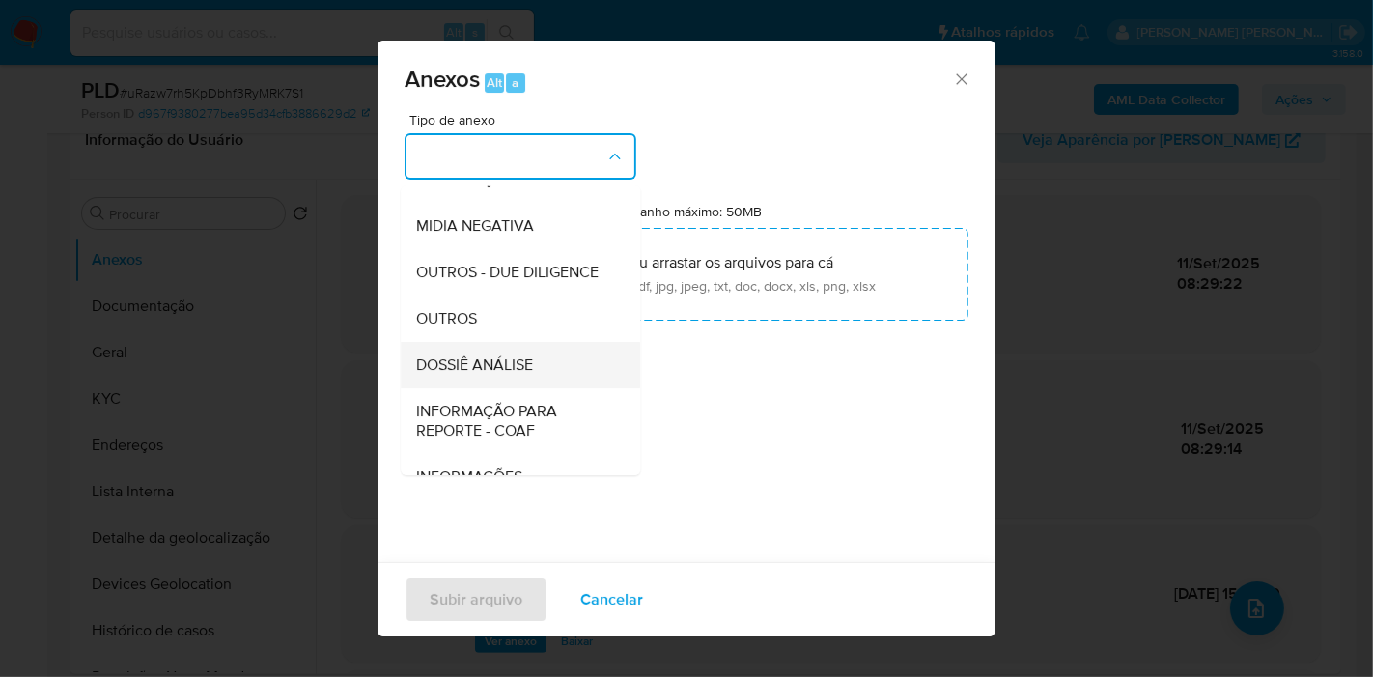
click at [521, 383] on div "DOSSIÊ ANÁLISE" at bounding box center [514, 365] width 197 height 46
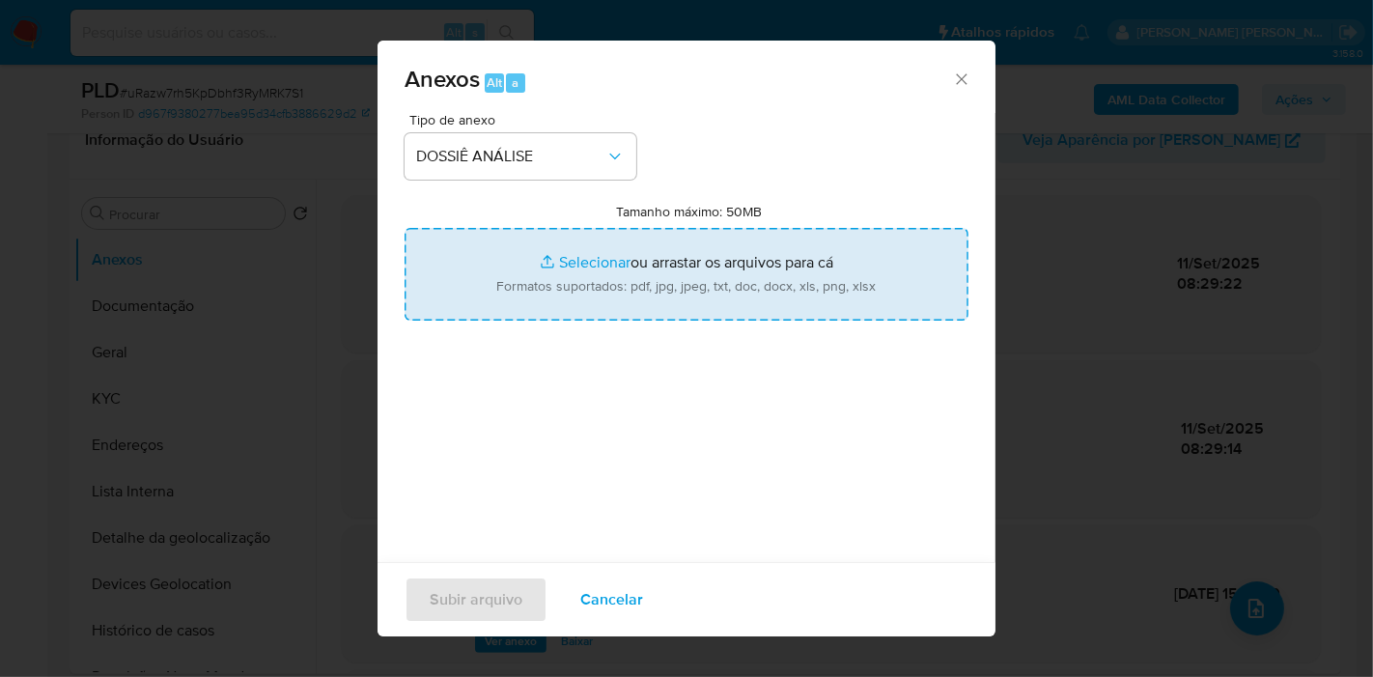
click at [677, 236] on input "Tamanho máximo: 50MB Selecionar arquivos" at bounding box center [687, 274] width 564 height 93
type input "C:\fakepath\Mulan 346190396_2025_09_11_07_40_52.xlsx"
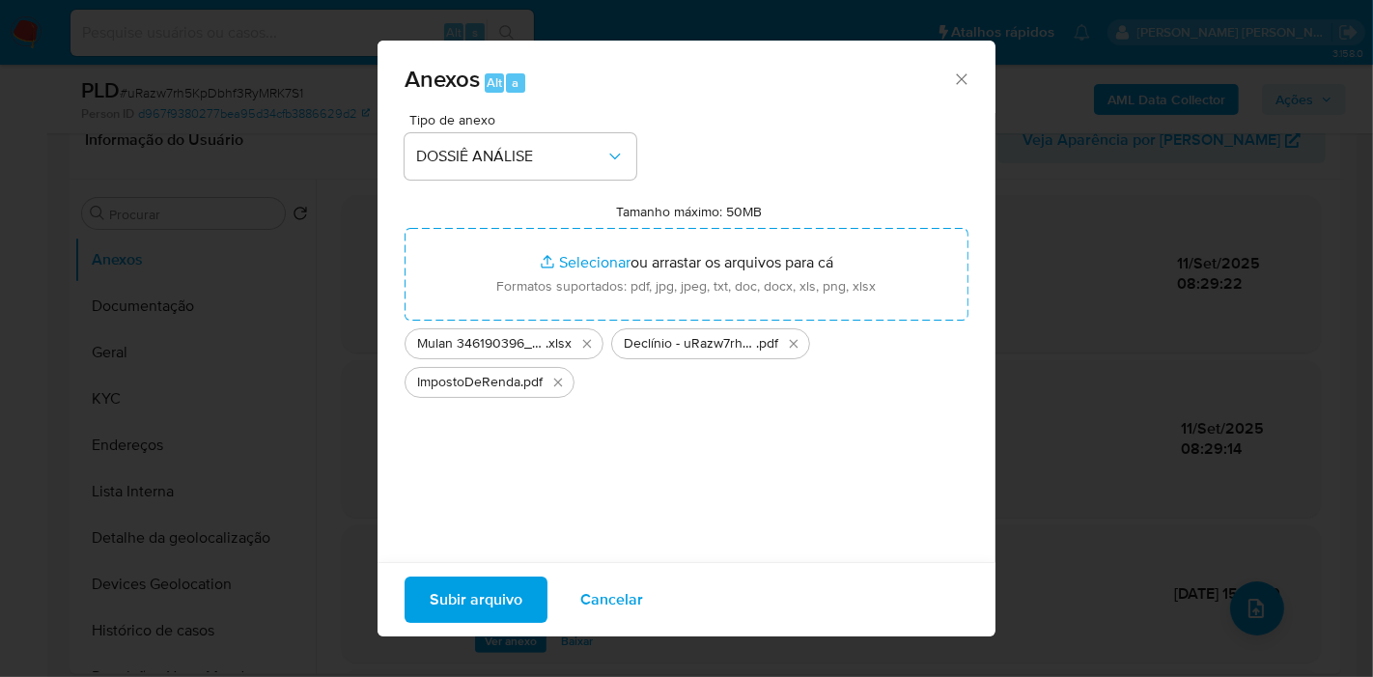
click at [504, 611] on span "Subir arquivo" at bounding box center [476, 599] width 93 height 42
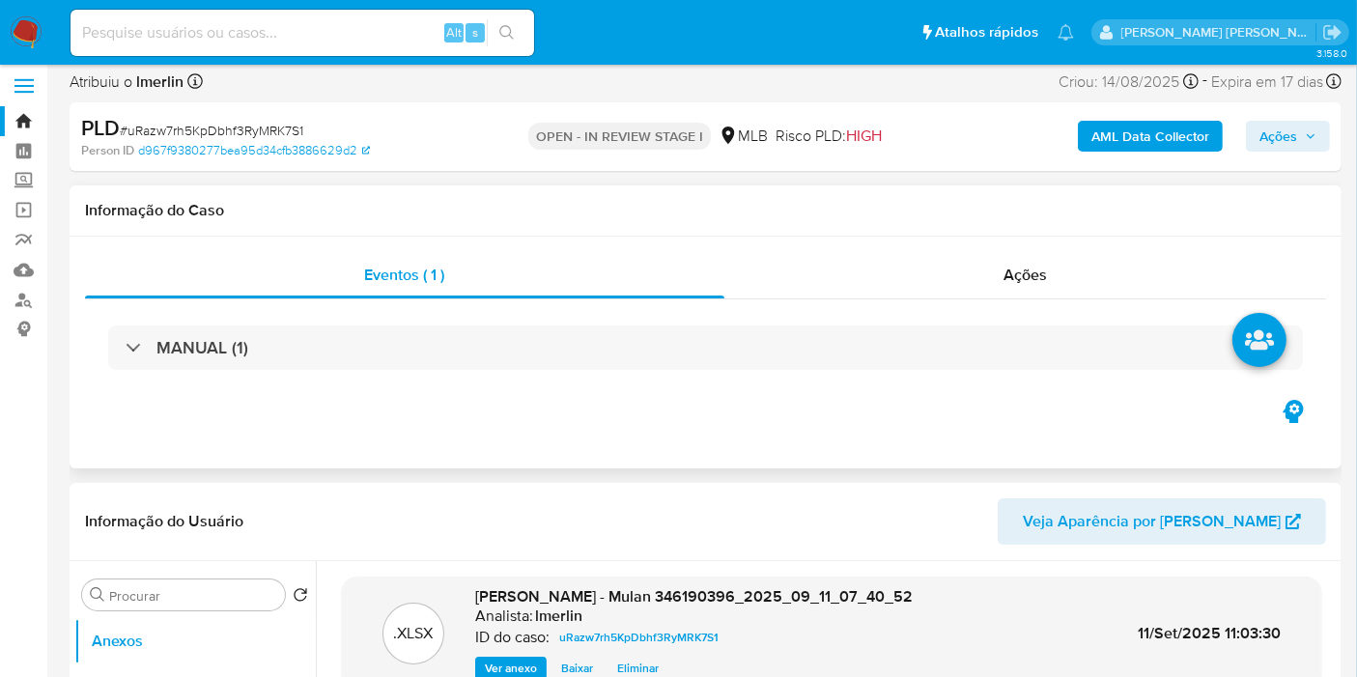
scroll to position [0, 0]
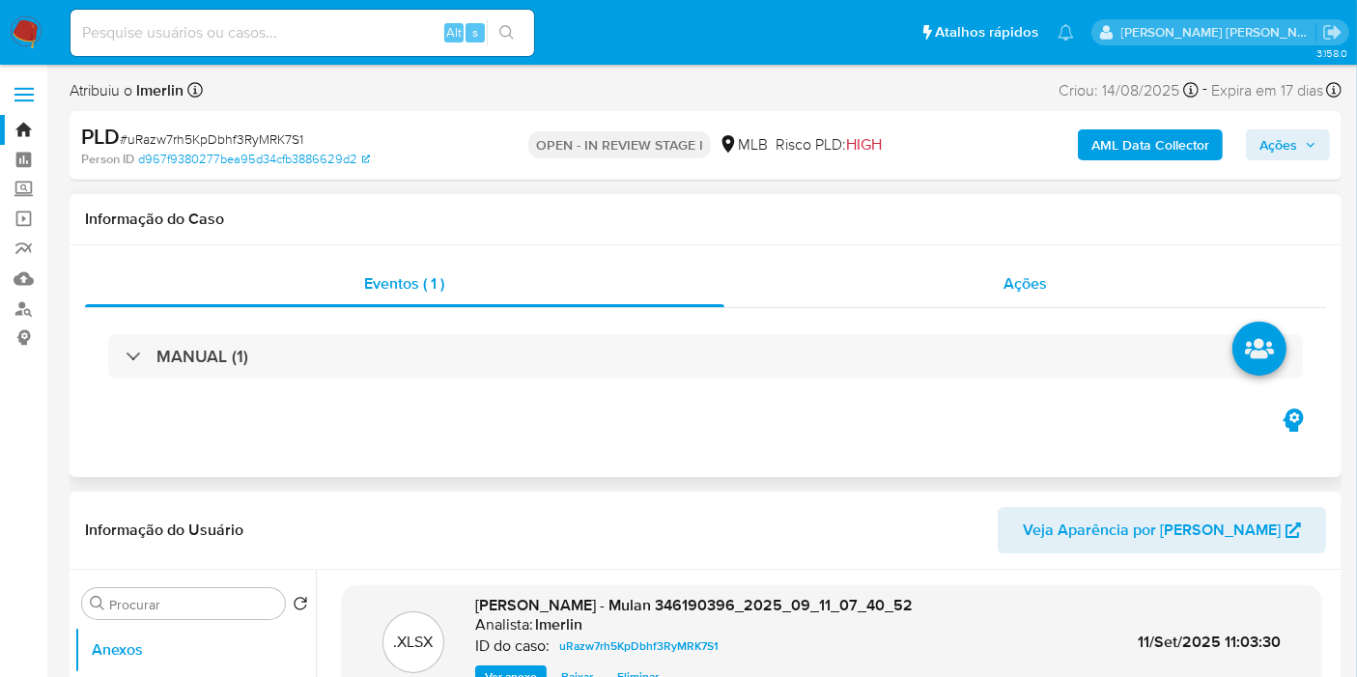
click at [982, 266] on div "Ações" at bounding box center [1025, 284] width 603 height 46
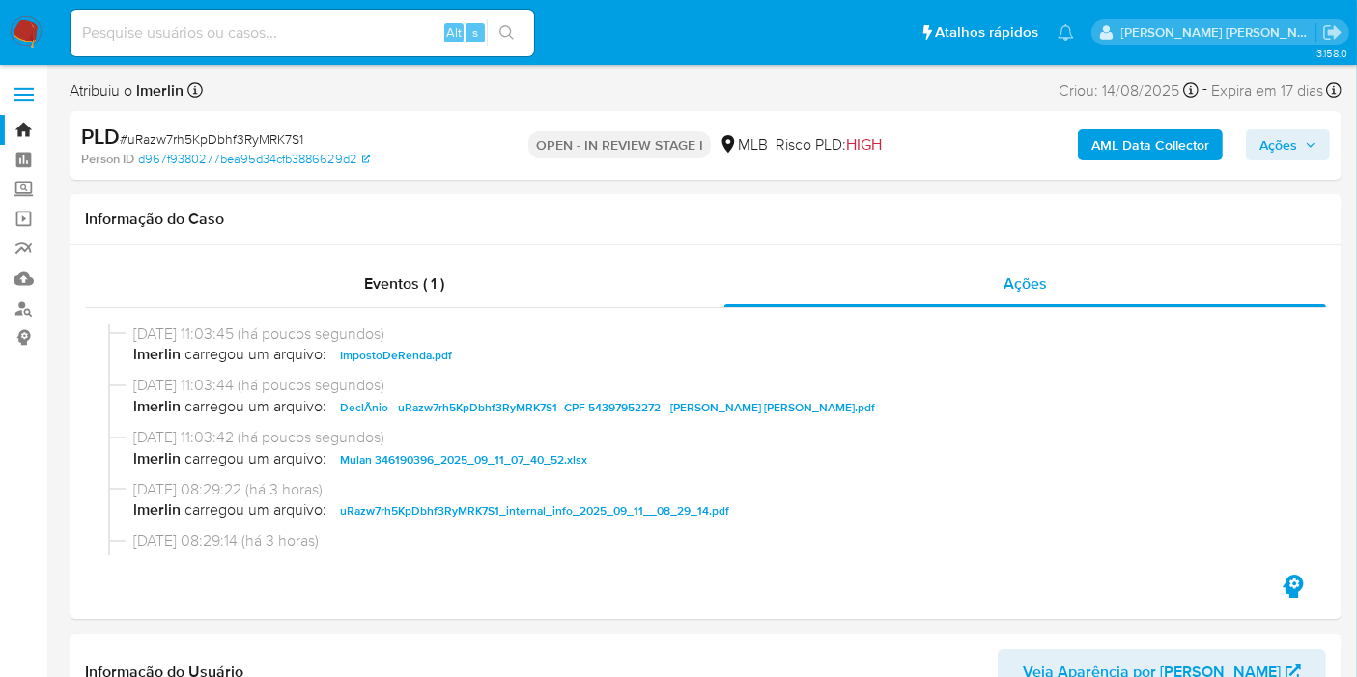
click at [1275, 133] on span "Ações" at bounding box center [1278, 144] width 38 height 31
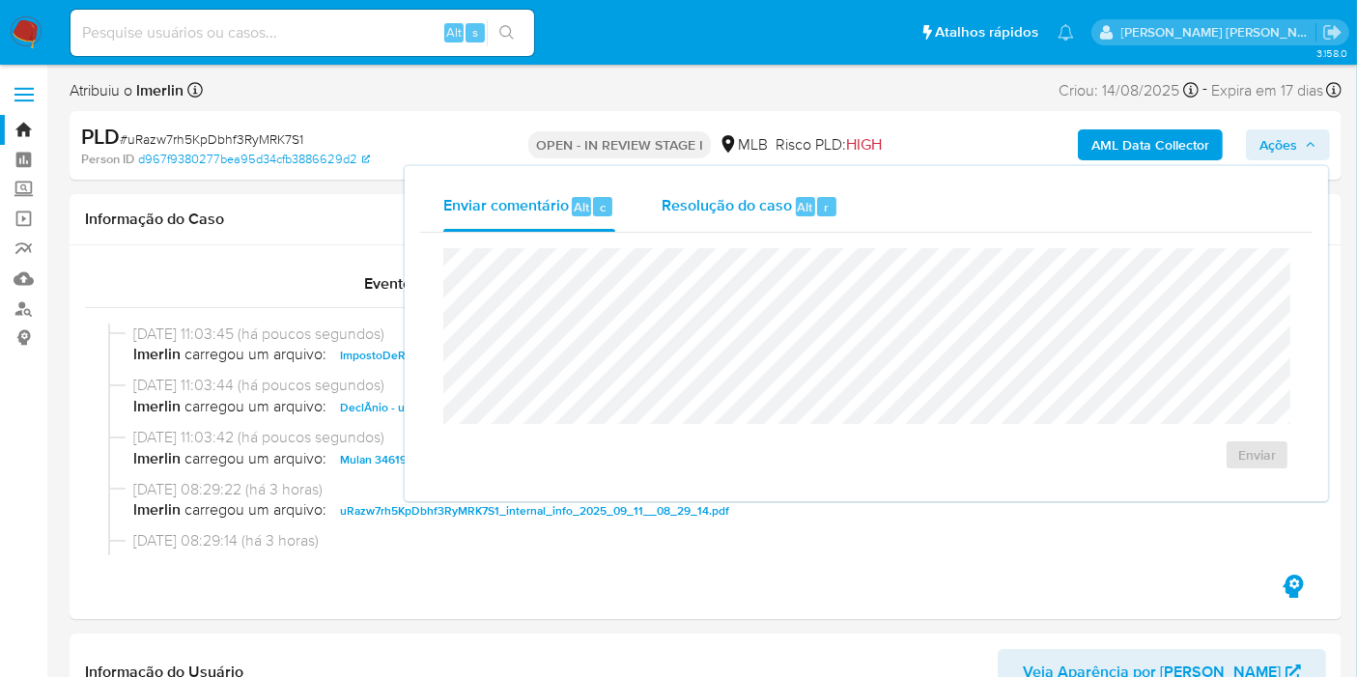
click at [653, 213] on button "Resolução do caso Alt r" at bounding box center [749, 207] width 223 height 50
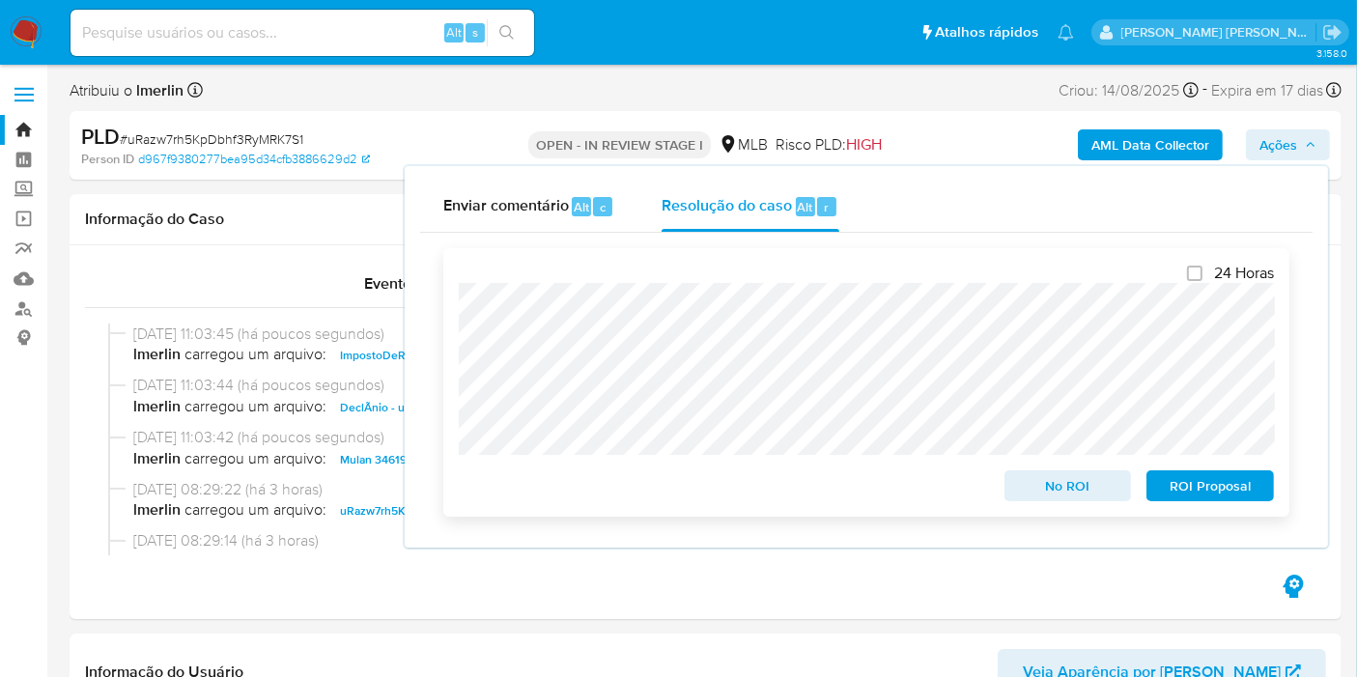
click at [1051, 498] on span "No ROI" at bounding box center [1068, 485] width 100 height 27
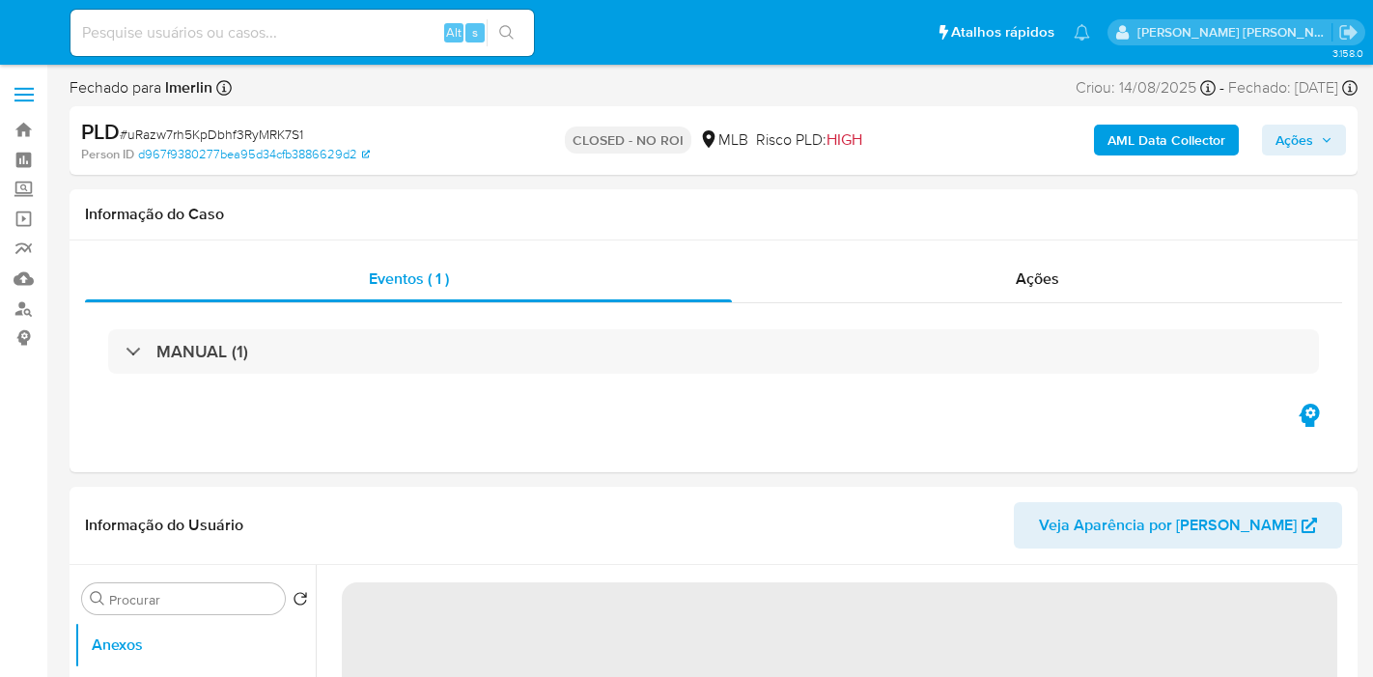
select select "10"
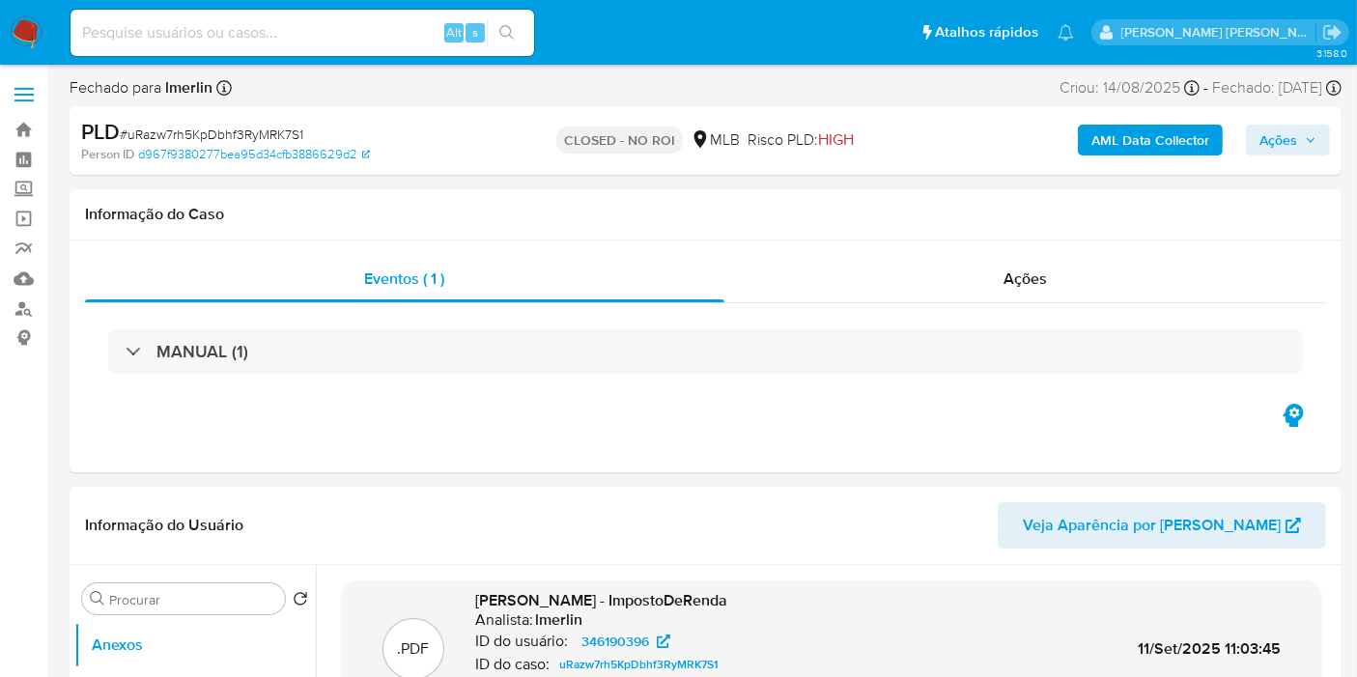
click at [388, 47] on div "Alt s" at bounding box center [302, 33] width 464 height 46
click at [393, 37] on input at bounding box center [302, 32] width 464 height 25
paste input "FLQ571ACdcz2zqDOz9oexu1K"
type input "FLQ571ACdcz2zqDOz9oexu1K"
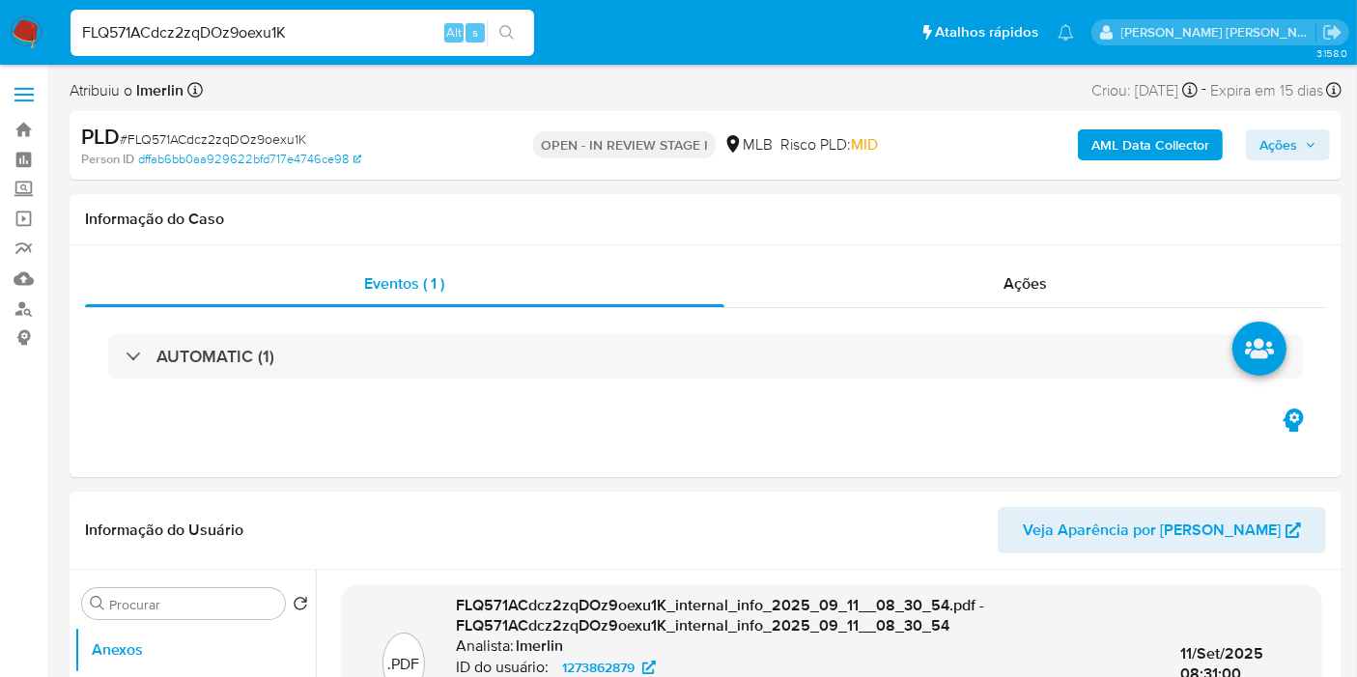
select select "10"
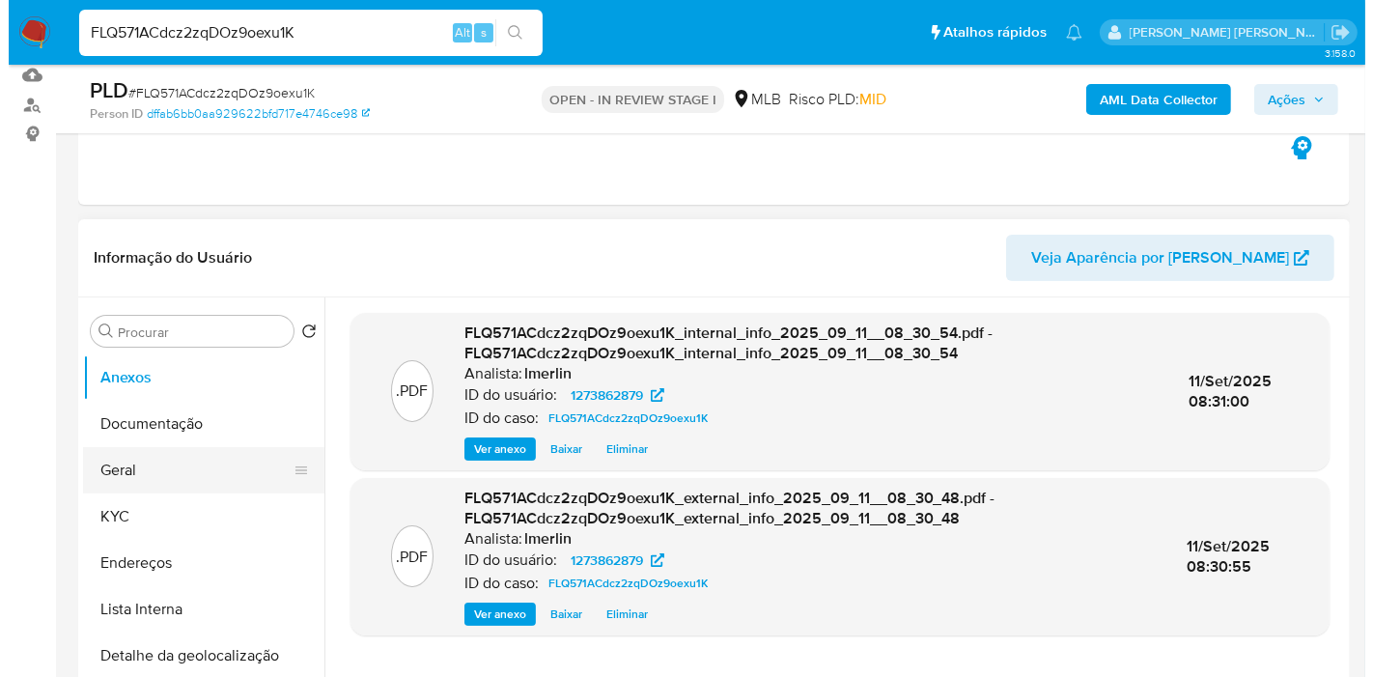
scroll to position [322, 0]
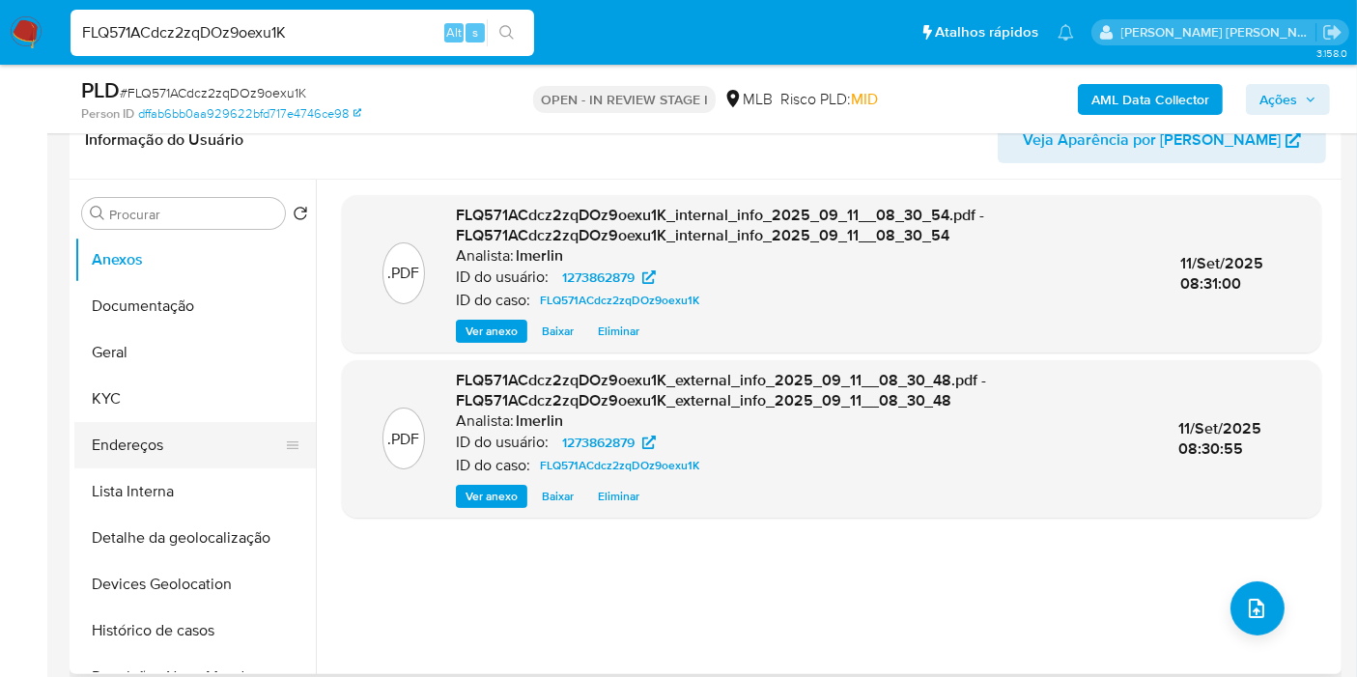
click at [188, 428] on button "Endereços" at bounding box center [187, 445] width 226 height 46
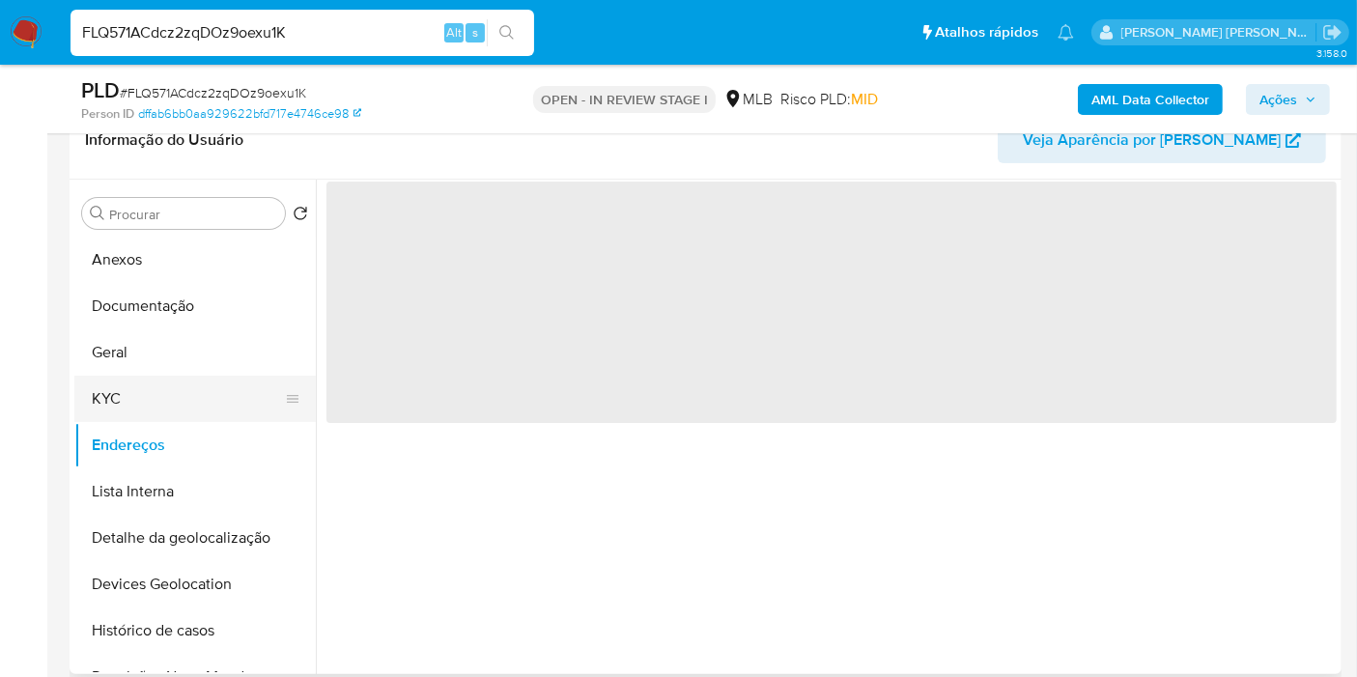
click at [190, 401] on button "KYC" at bounding box center [187, 399] width 226 height 46
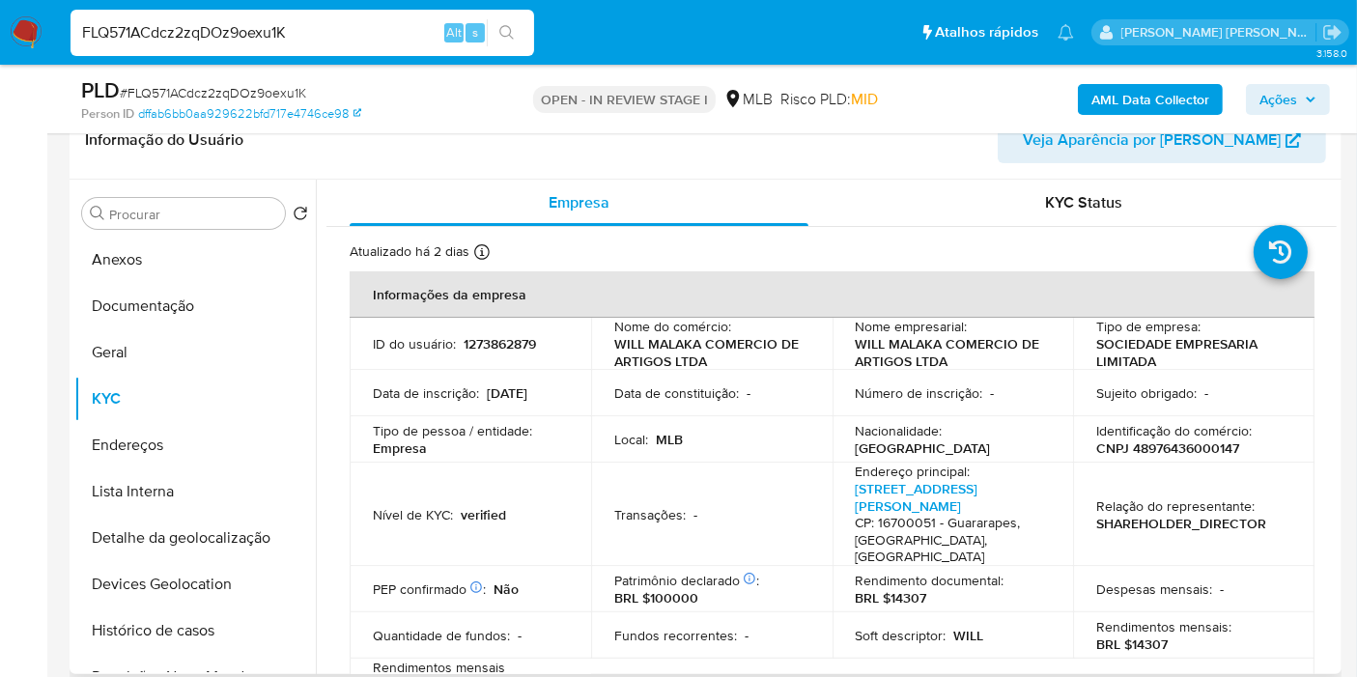
click at [1161, 450] on p "CNPJ 48976436000147" at bounding box center [1167, 447] width 143 height 17
click at [1161, 451] on p "CNPJ 48976436000147" at bounding box center [1167, 447] width 143 height 17
copy p "48976436000147"
click at [1150, 635] on p "BRL $14307" at bounding box center [1131, 643] width 71 height 17
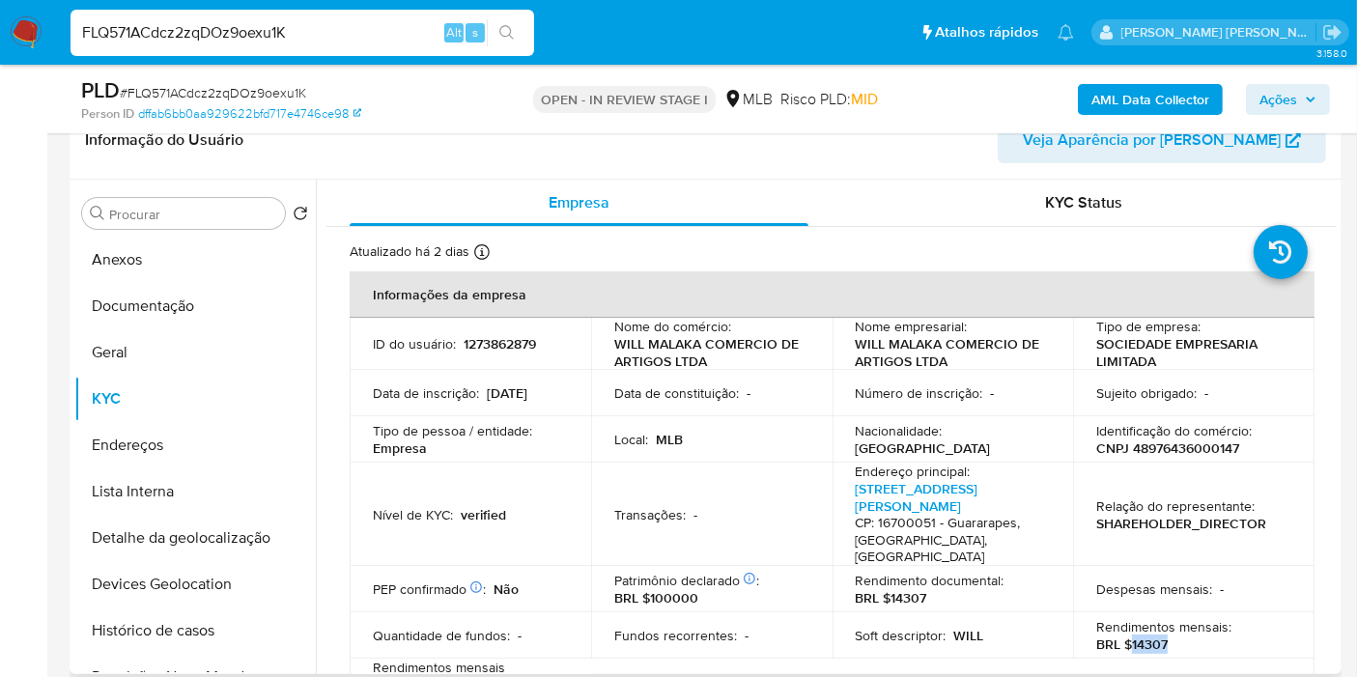
copy p "14307"
click at [1171, 95] on b "AML Data Collector" at bounding box center [1150, 99] width 118 height 31
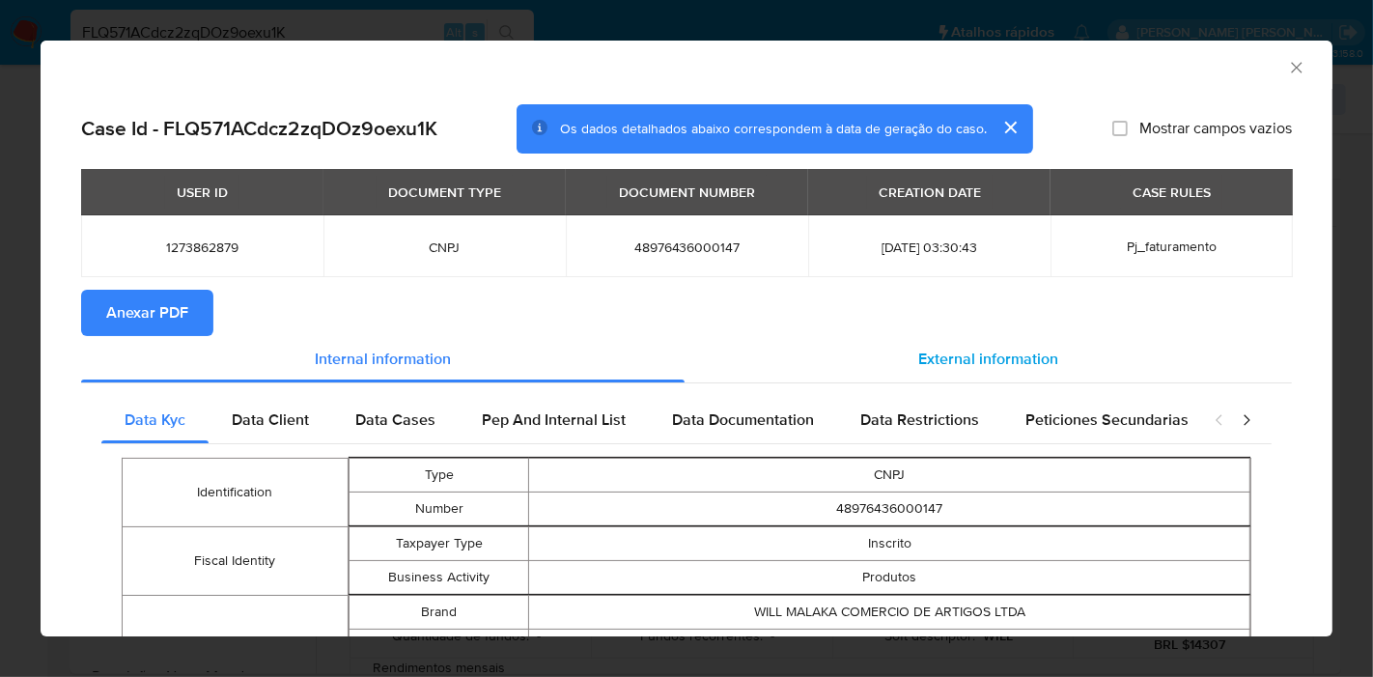
click at [860, 371] on div "External information" at bounding box center [988, 359] width 607 height 46
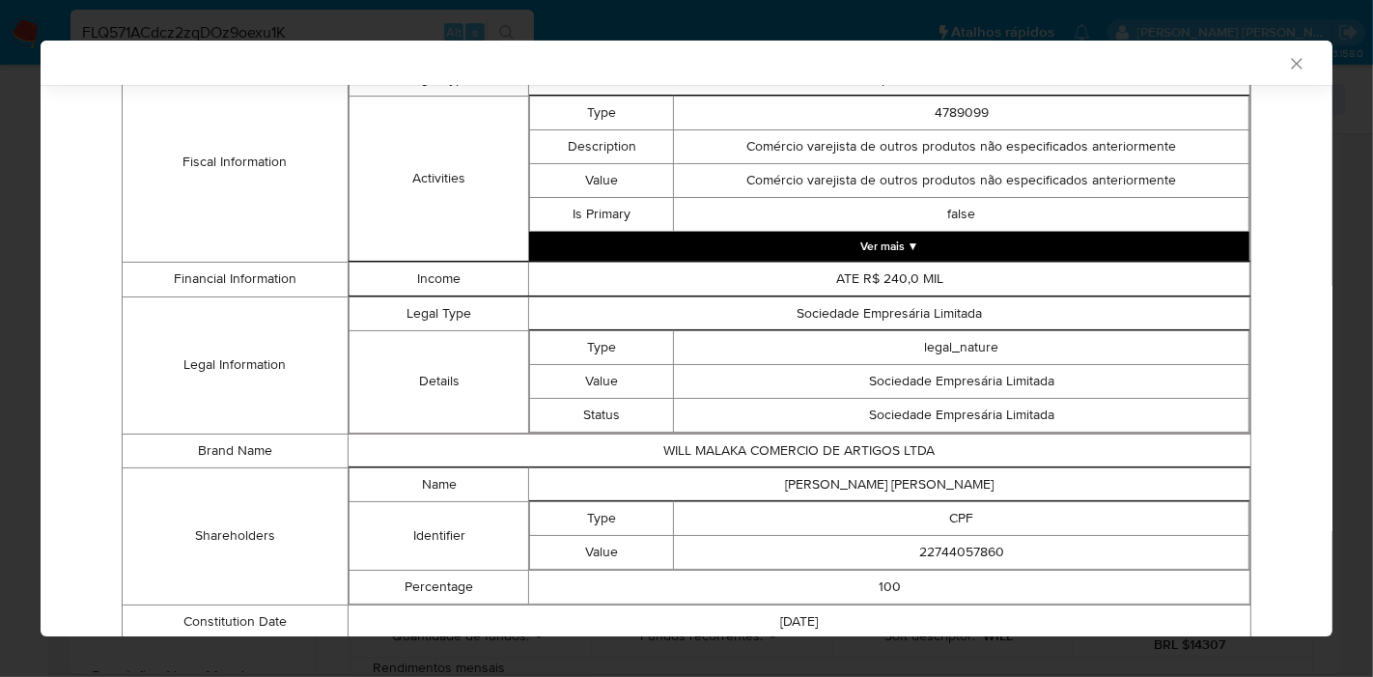
scroll to position [834, 0]
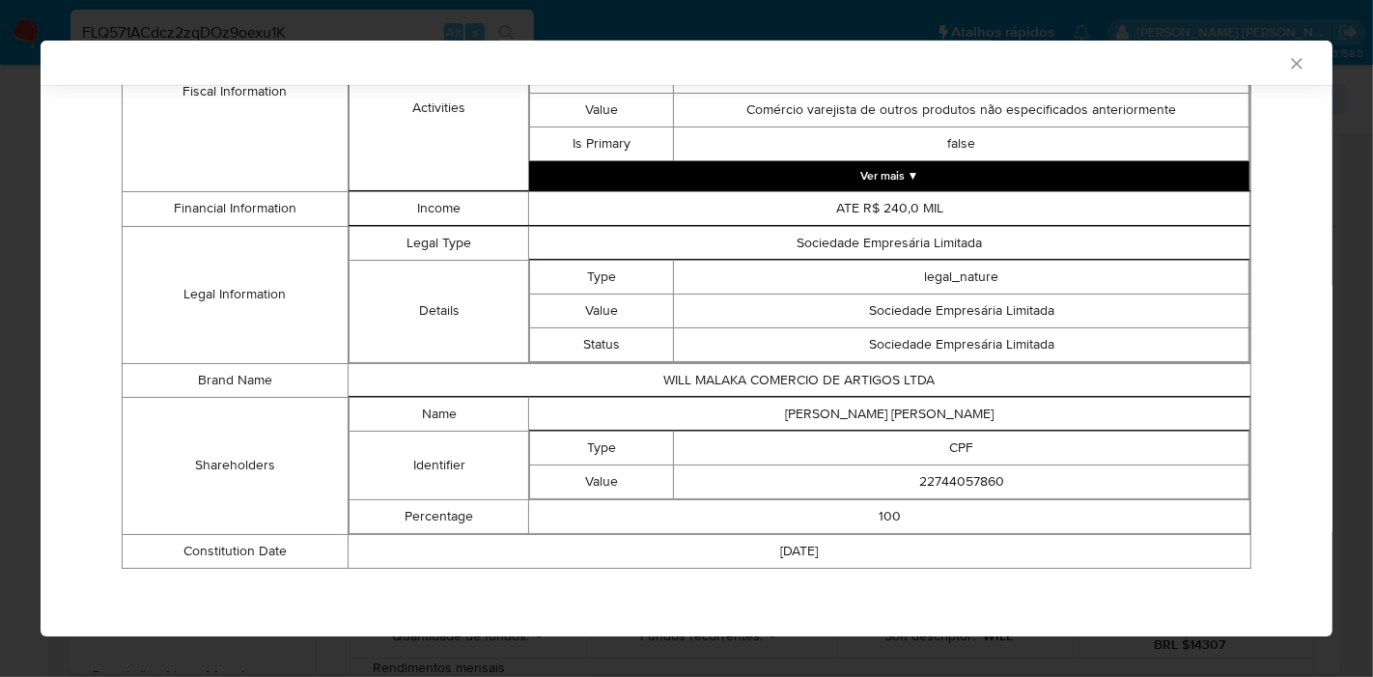
click at [841, 401] on td "WILLIANS DE ARAUJO MALAQUIAS" at bounding box center [889, 414] width 721 height 34
click at [841, 404] on td "WILLIANS DE ARAUJO MALAQUIAS" at bounding box center [889, 414] width 721 height 34
copy td "WILLIANS DE ARAUJO MALAQUIAS"
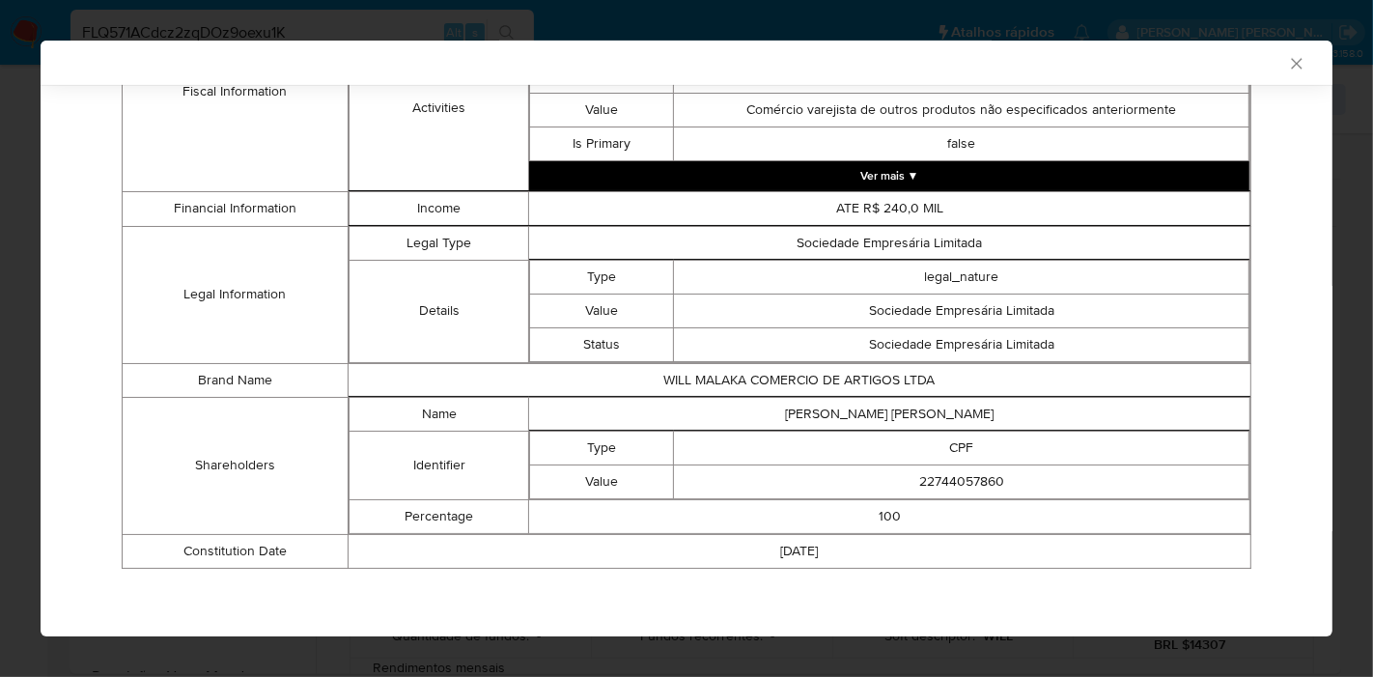
click at [941, 473] on td "22744057860" at bounding box center [962, 481] width 576 height 34
copy td "22744057860"
